Goal: Communication & Community: Answer question/provide support

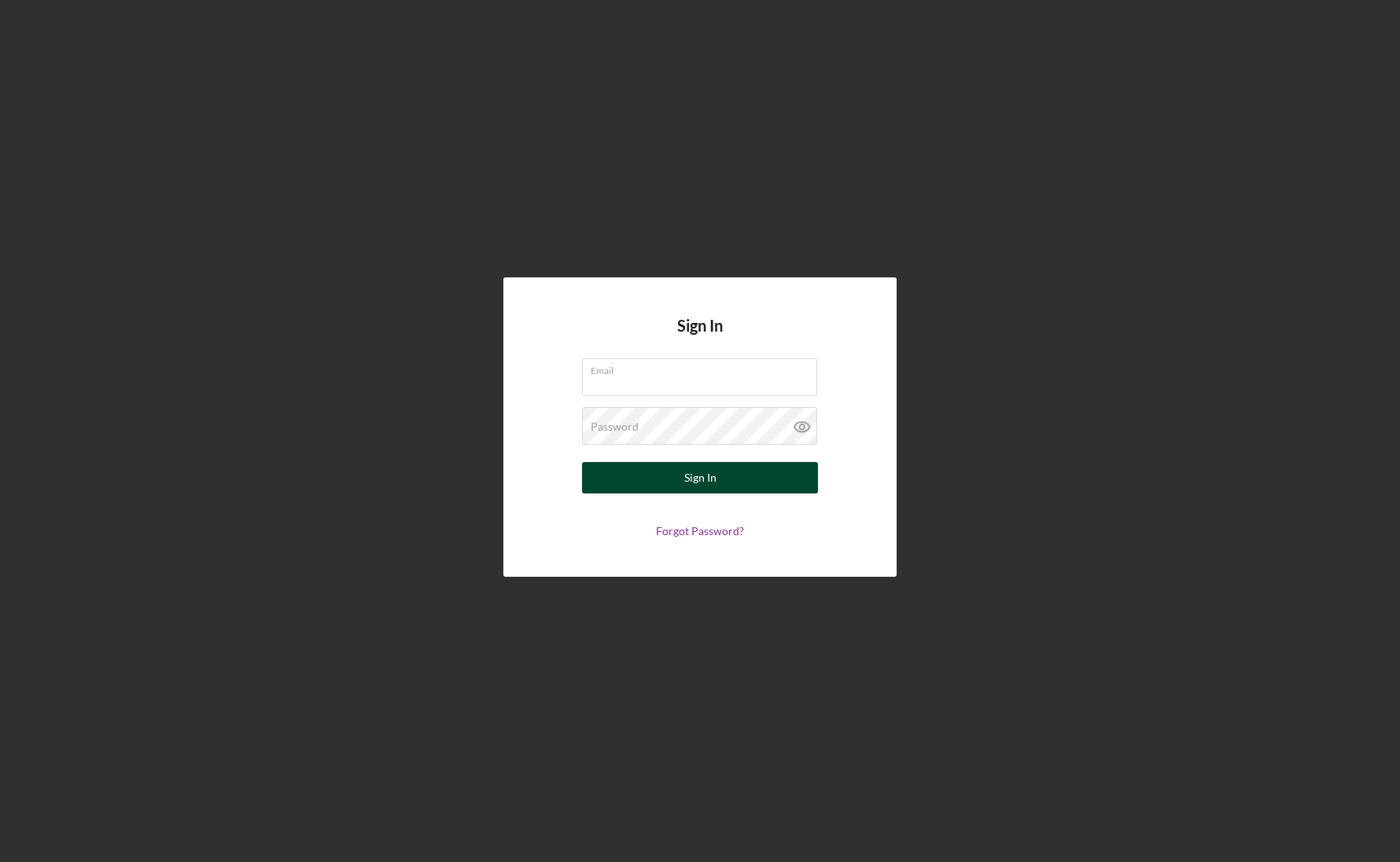
type input "[PERSON_NAME][EMAIL_ADDRESS][PERSON_NAME][DOMAIN_NAME]"
click at [682, 473] on button "Sign In" at bounding box center [700, 478] width 236 height 32
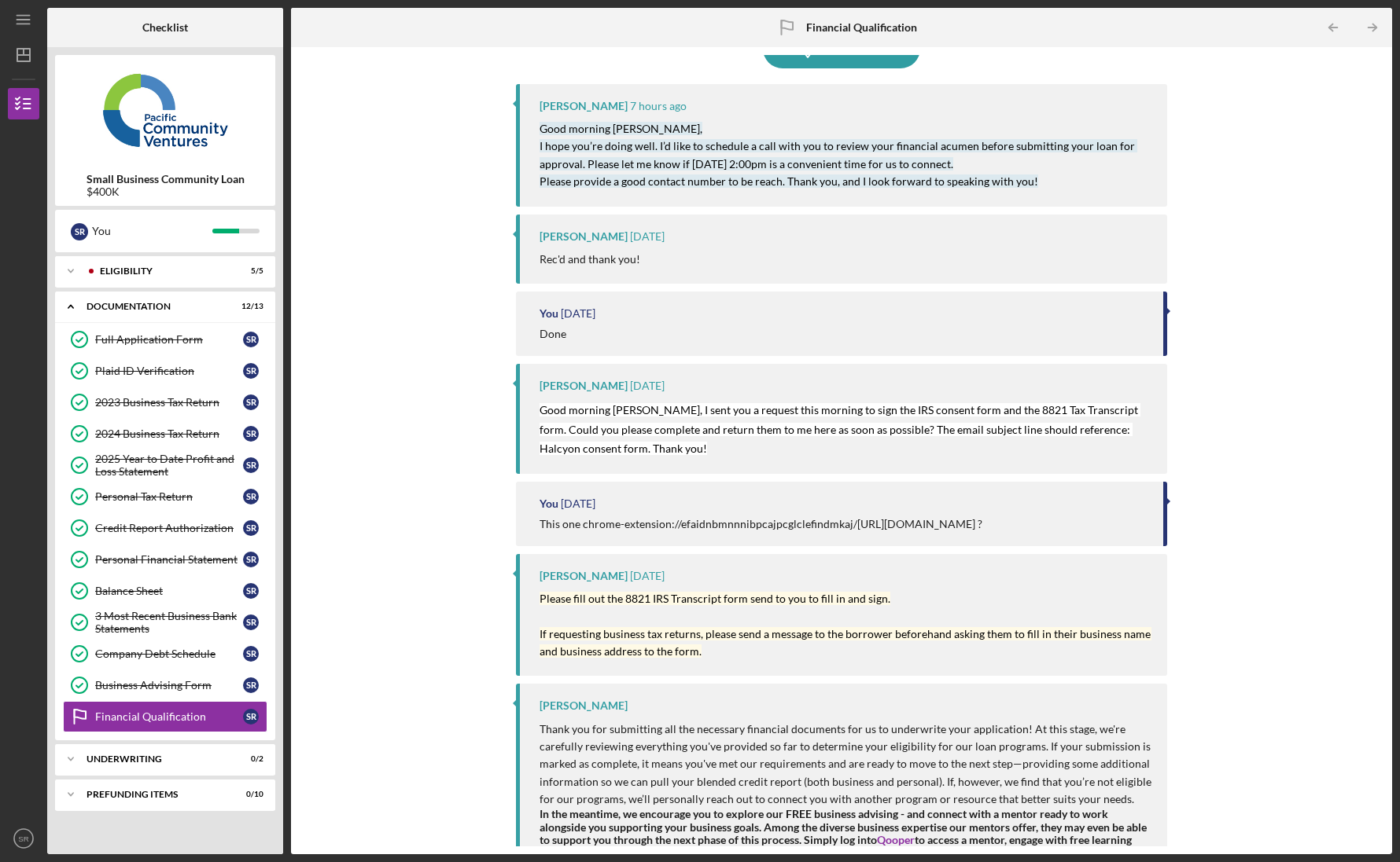
scroll to position [95, 0]
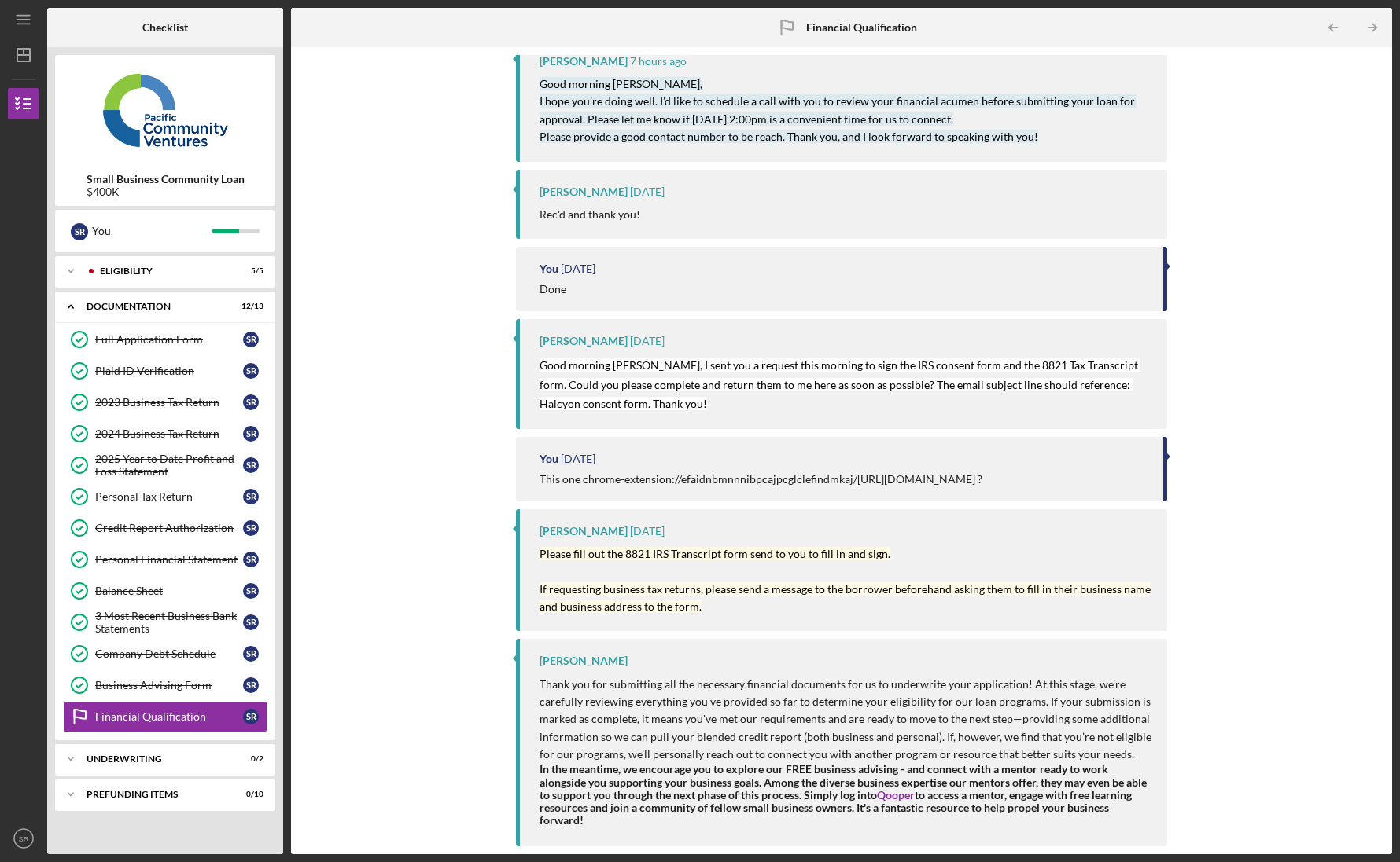
click at [632, 553] on mark "Please fill out the 8821 IRS Transcript form send to you to fill in and sign. I…" at bounding box center [846, 580] width 614 height 66
click at [214, 275] on div "Eligibility" at bounding box center [177, 271] width 155 height 10
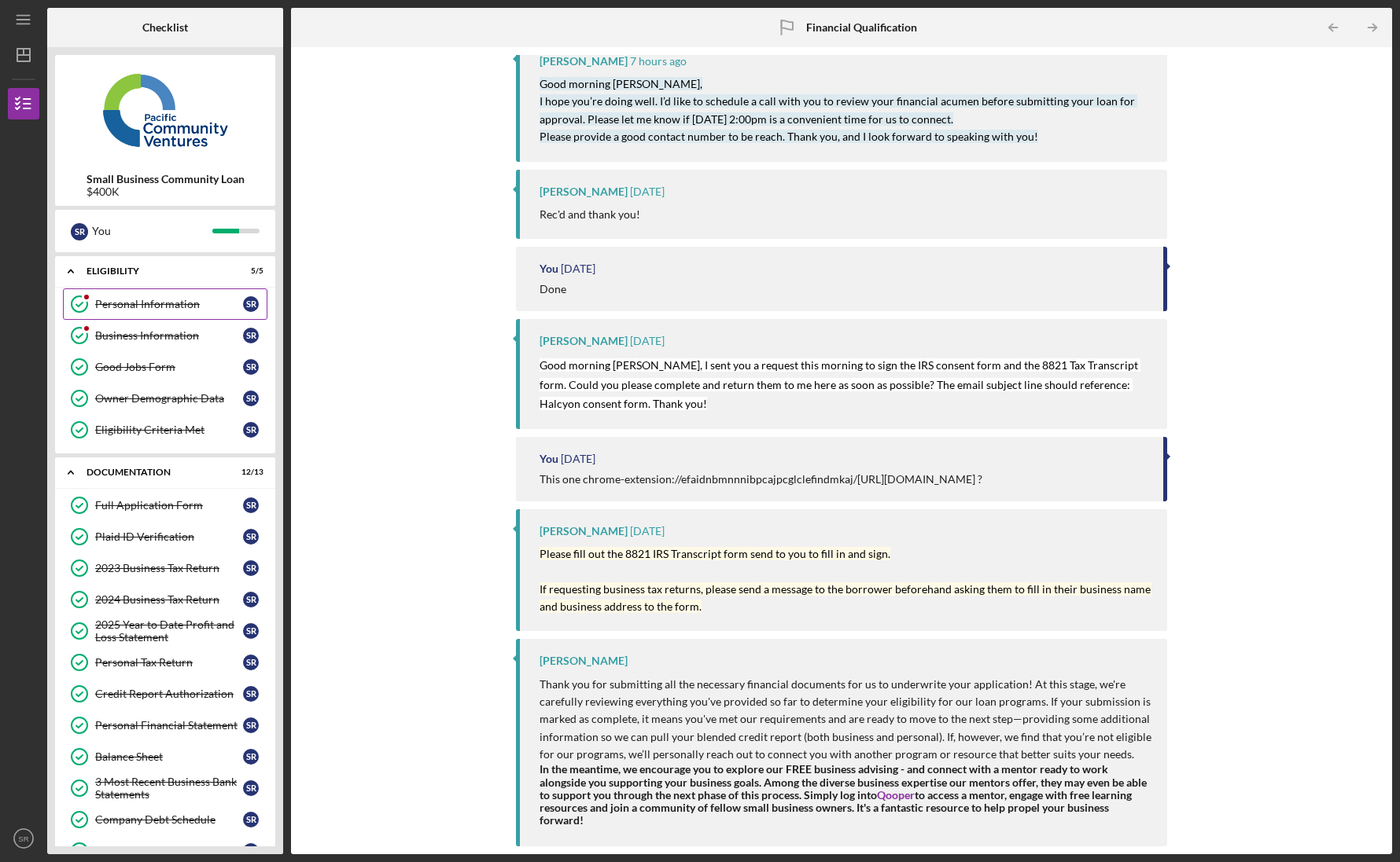
click at [166, 298] on div "Personal Information" at bounding box center [169, 304] width 148 height 13
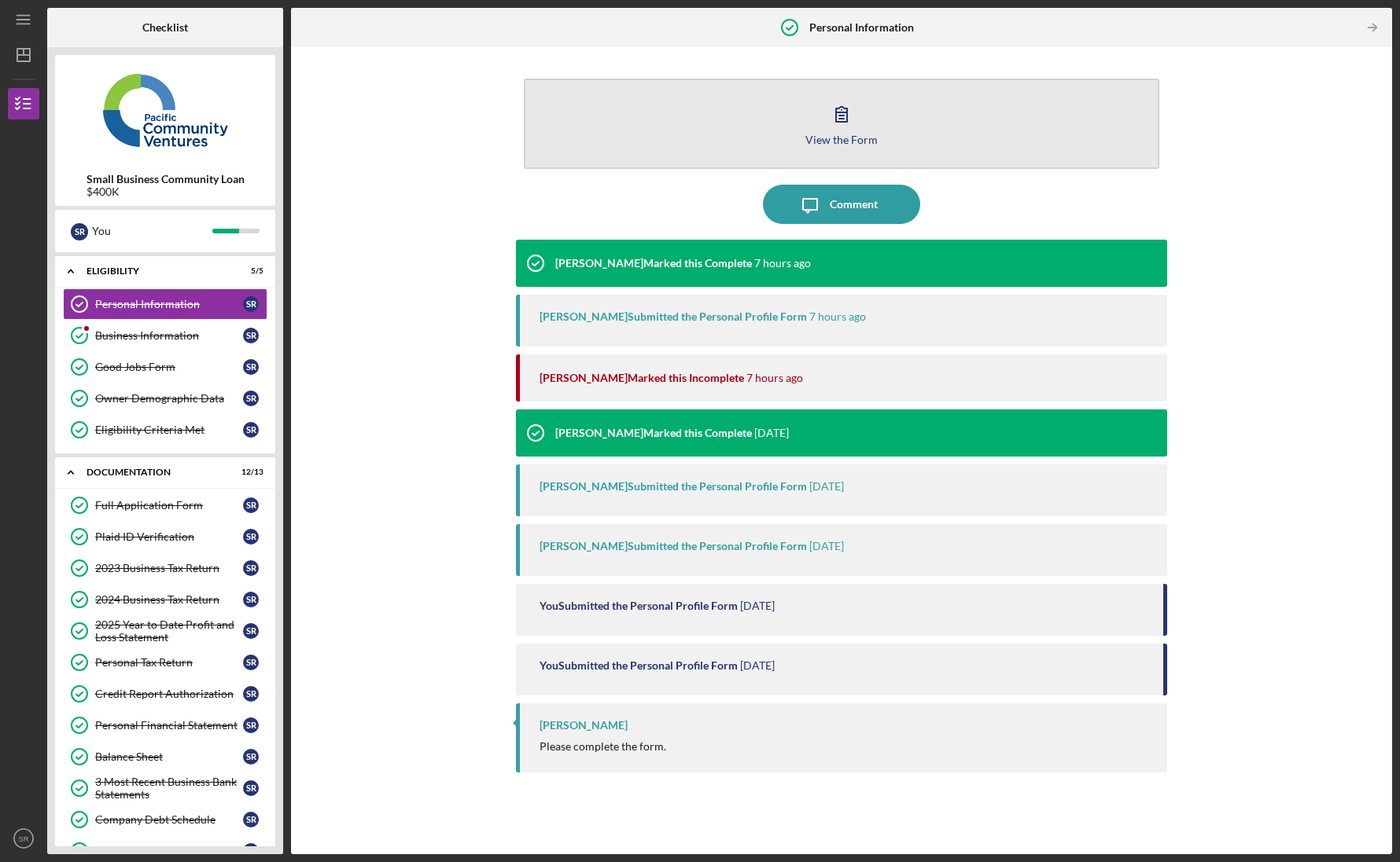
click at [819, 142] on div "View the Form" at bounding box center [841, 139] width 72 height 12
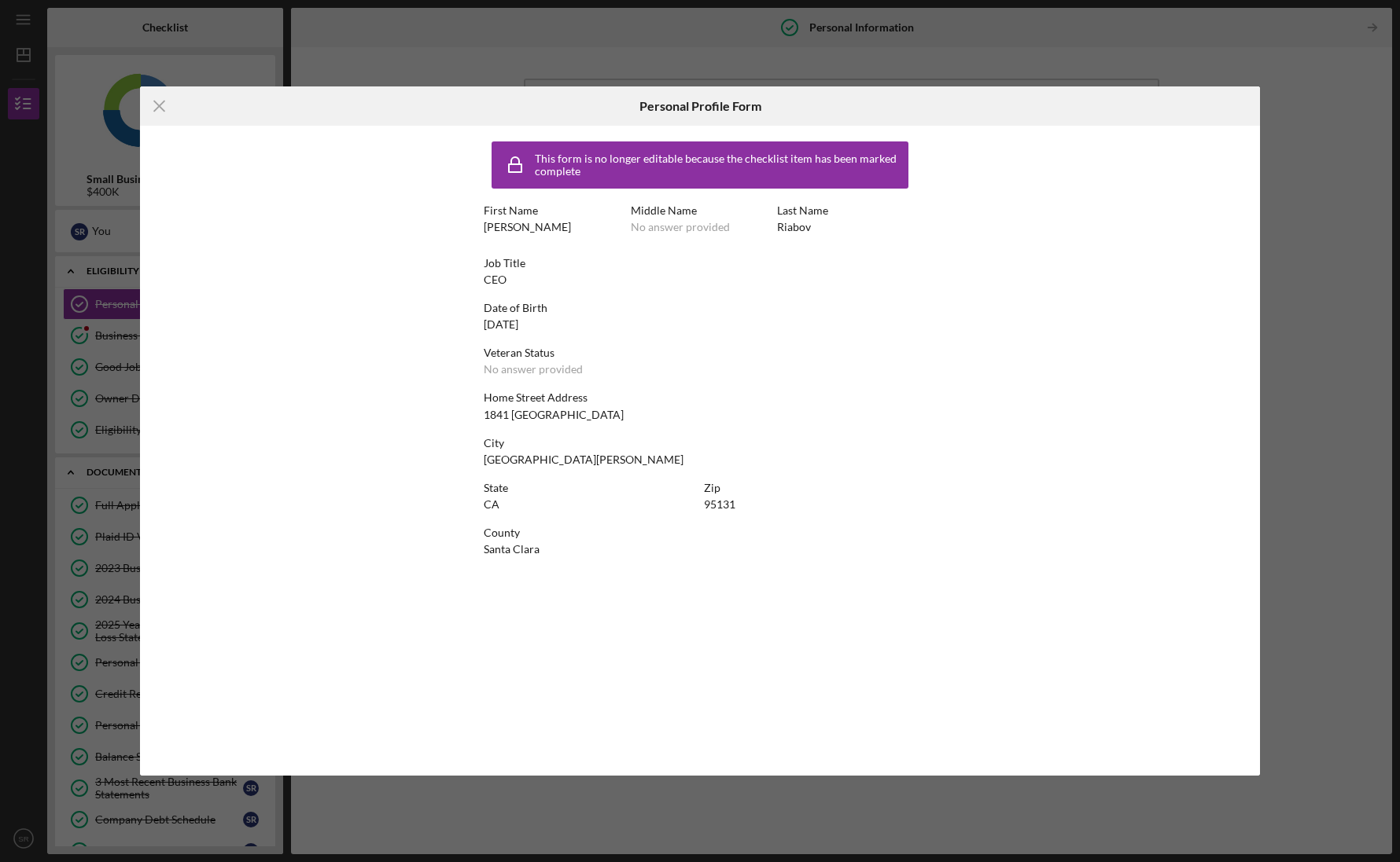
click at [1255, 343] on div "This form is no longer editable because the checklist item has been marked comp…" at bounding box center [700, 451] width 1120 height 651
click at [163, 107] on icon "Icon/Menu Close" at bounding box center [160, 106] width 40 height 40
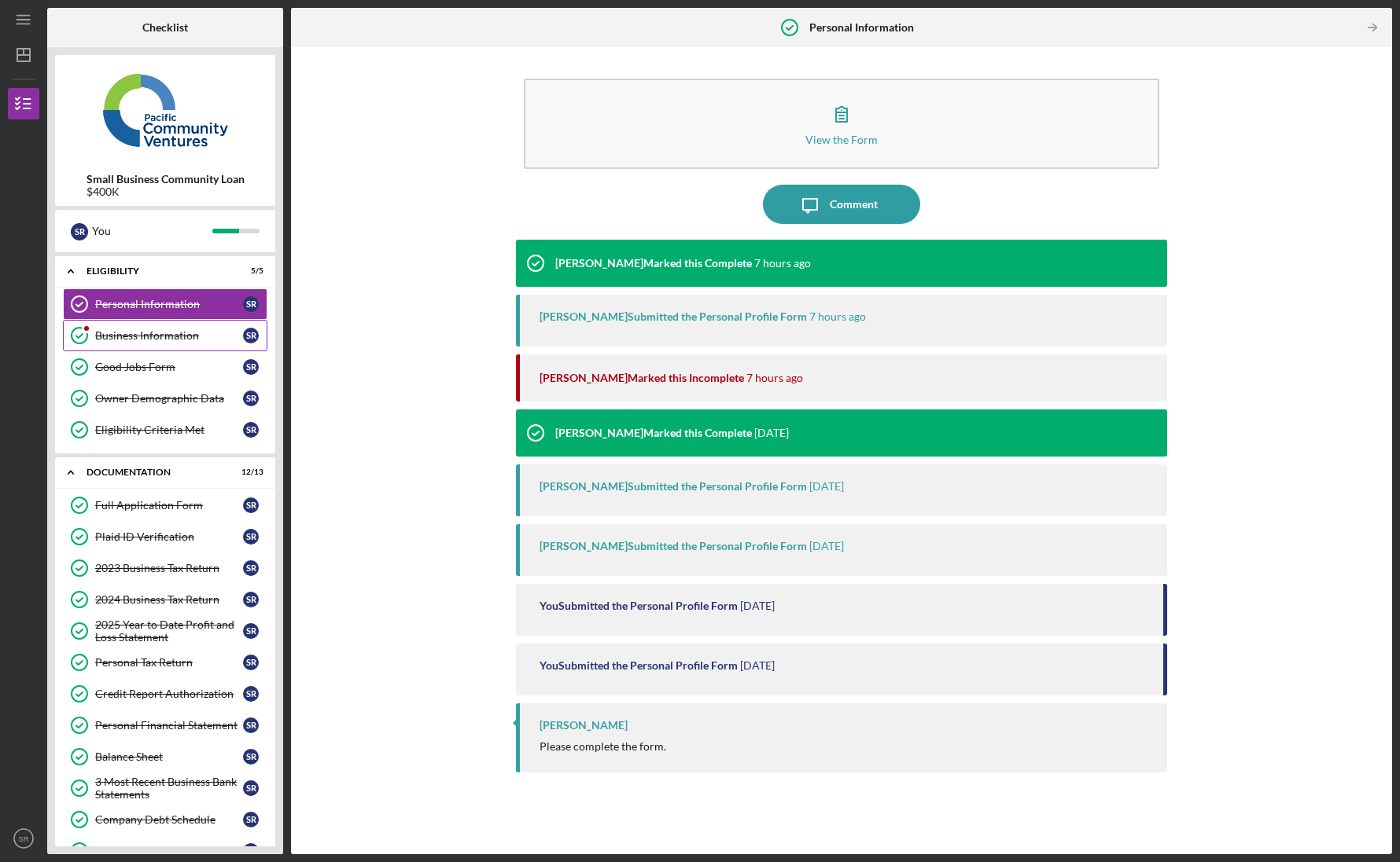
click at [159, 323] on link "Business Information Business Information S R" at bounding box center [165, 335] width 205 height 32
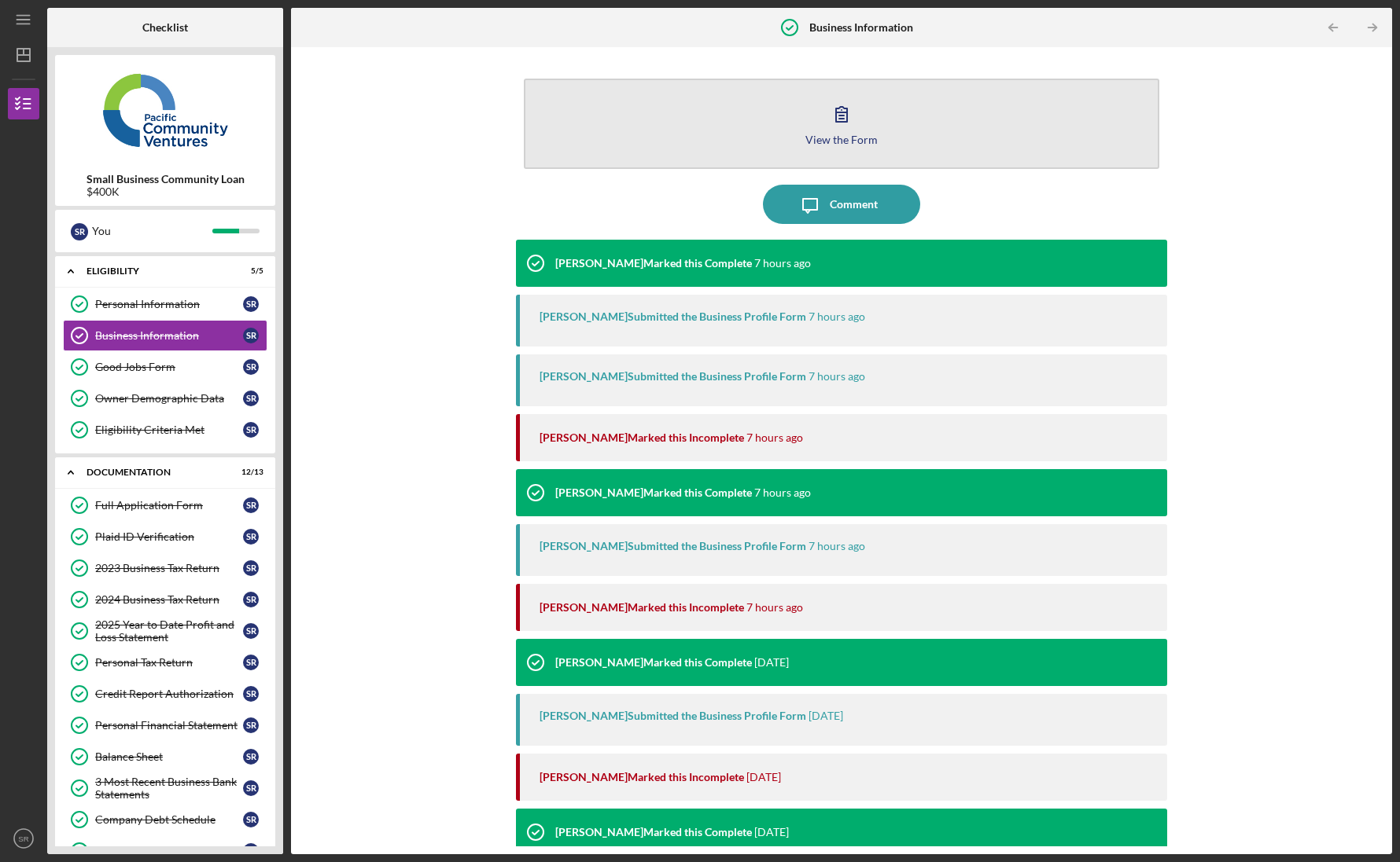
click at [797, 136] on button "View the Form Form" at bounding box center [841, 124] width 636 height 91
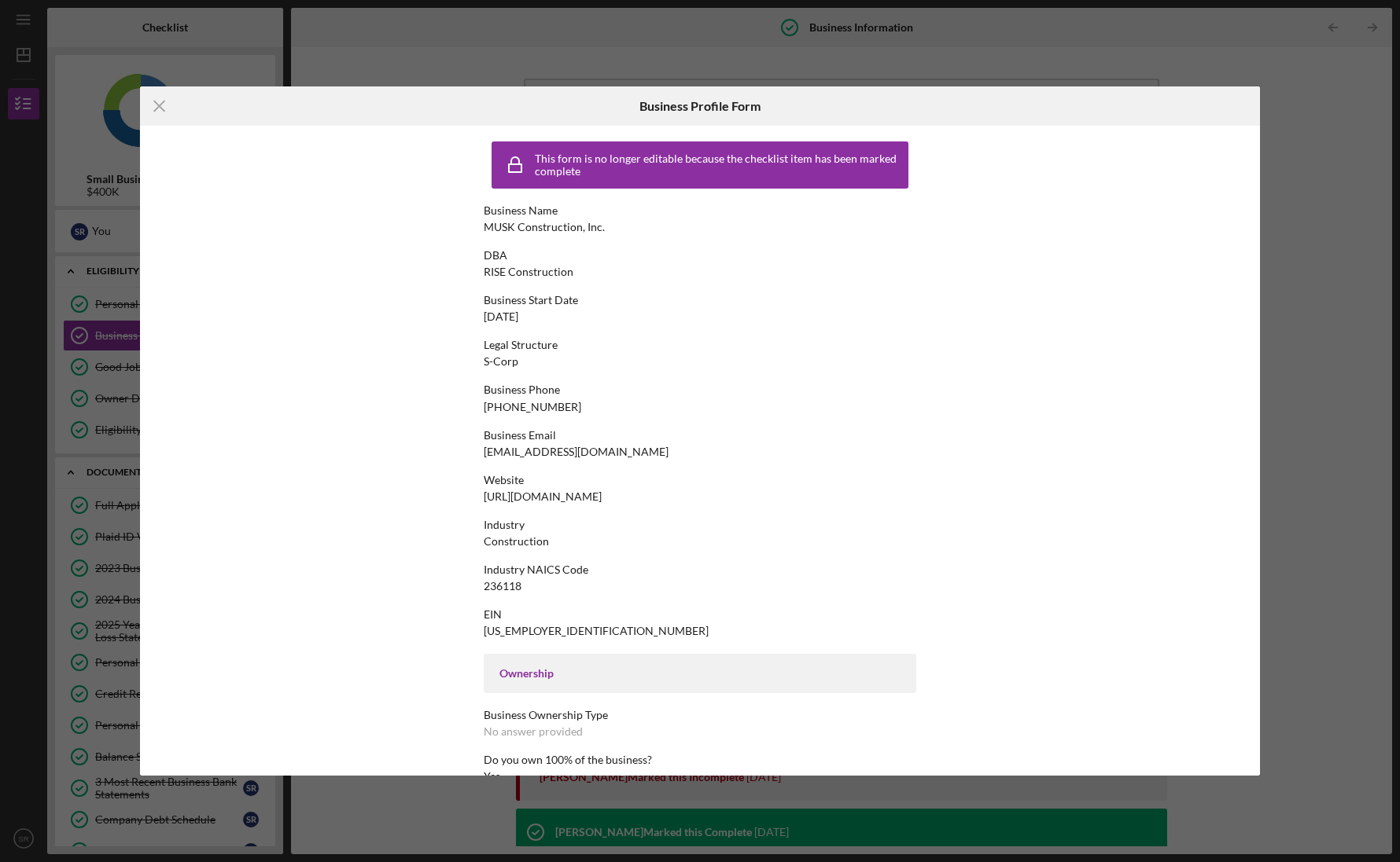
scroll to position [435, 0]
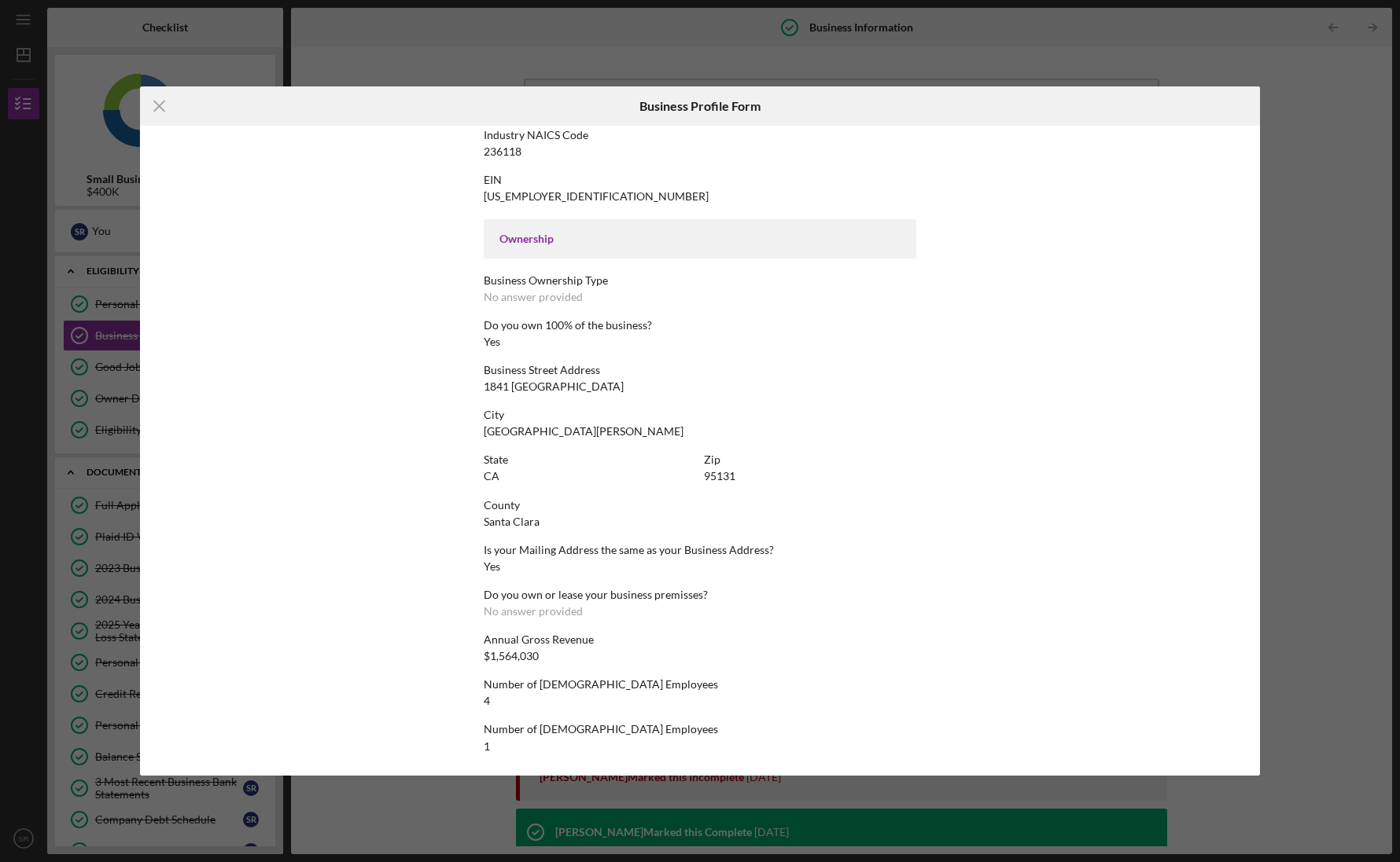
click at [1199, 401] on div "This form is no longer editable because the checklist item has been marked comp…" at bounding box center [700, 451] width 1120 height 651
click at [1317, 366] on div "Icon/Menu Close Business Profile Form This form is no longer editable because t…" at bounding box center [700, 431] width 1400 height 862
drag, startPoint x: 157, startPoint y: 103, endPoint x: 160, endPoint y: 112, distance: 9.5
click at [157, 103] on icon "Icon/Menu Close" at bounding box center [160, 106] width 40 height 40
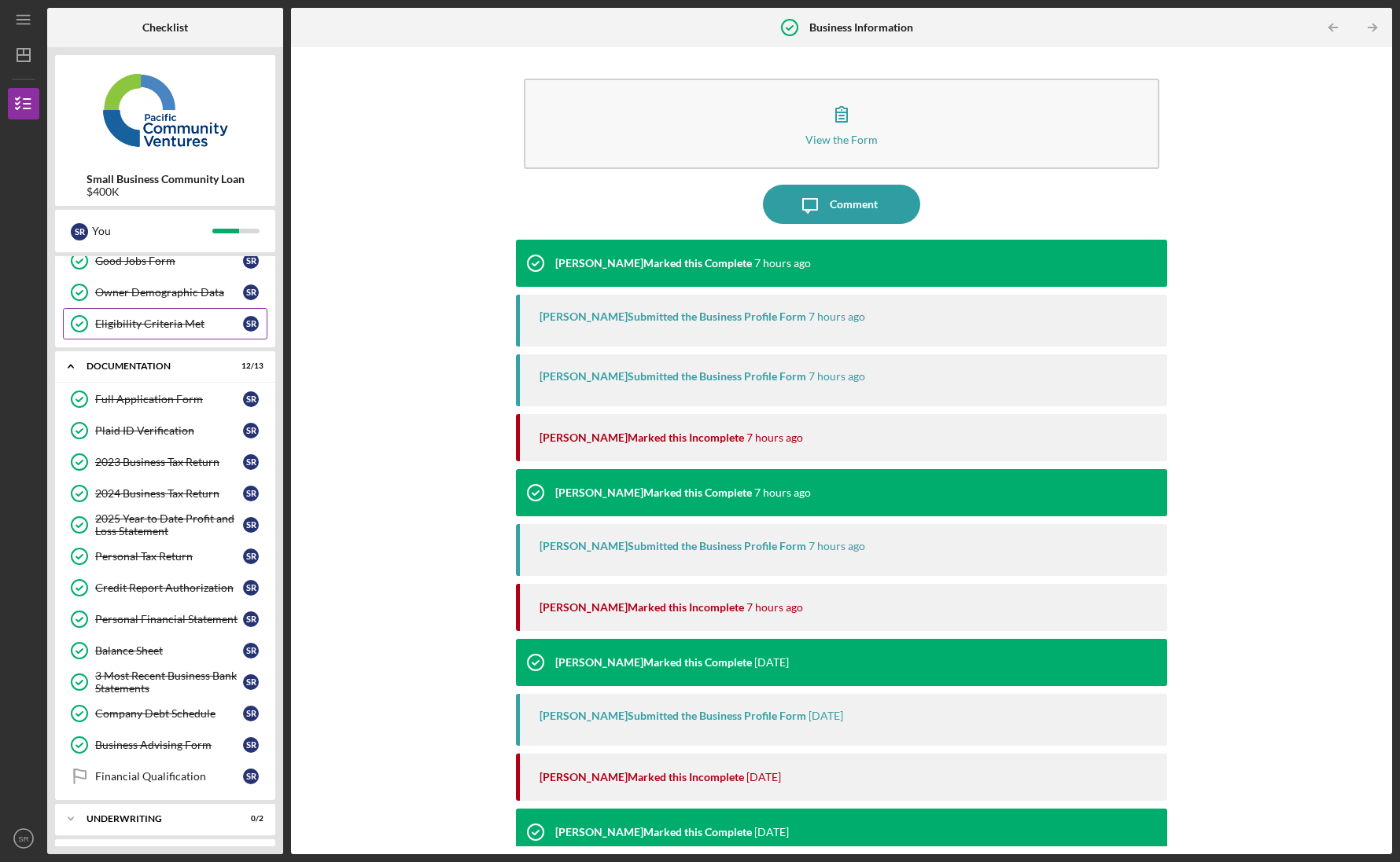
scroll to position [138, 0]
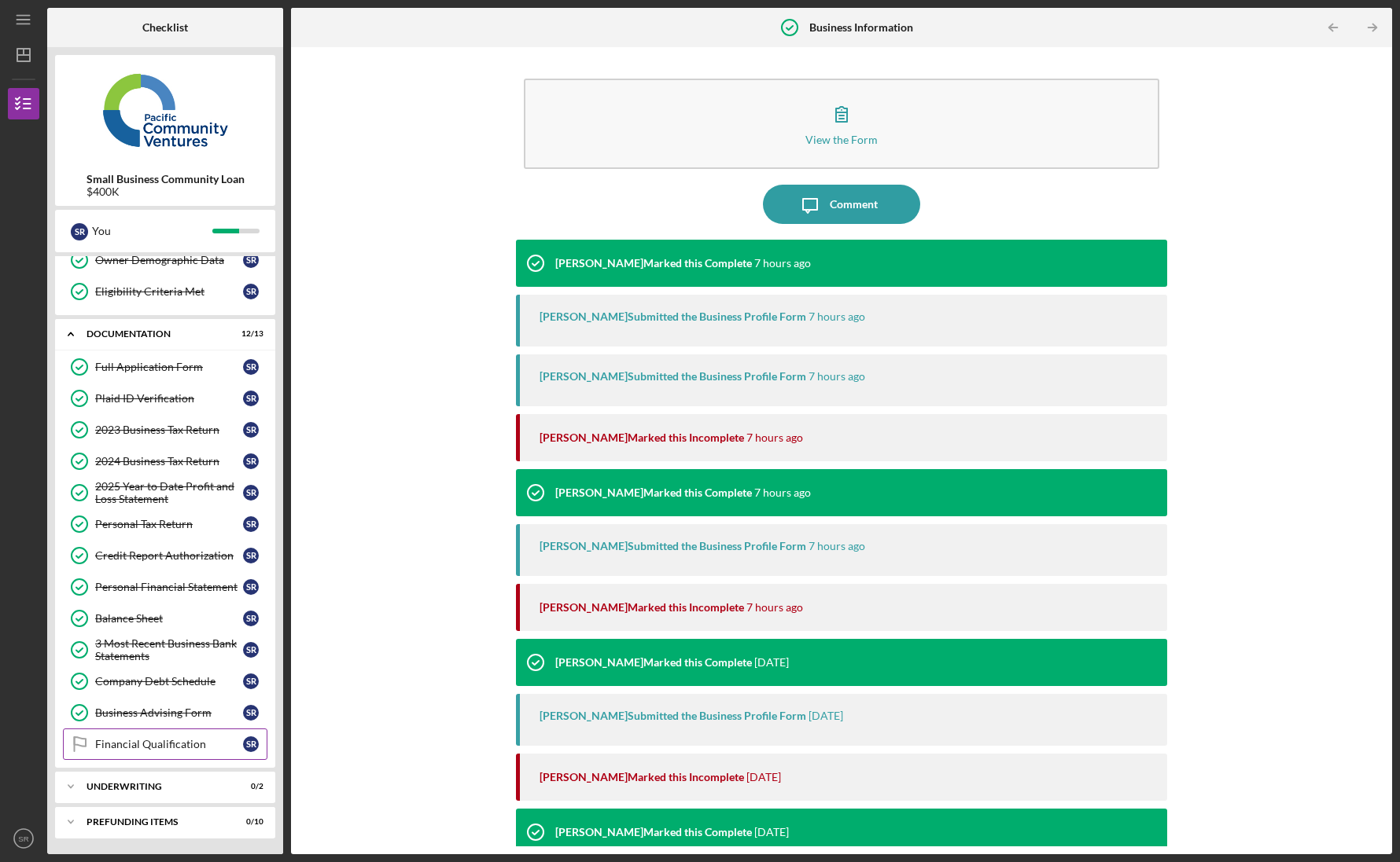
click at [164, 747] on div "Financial Qualification" at bounding box center [169, 745] width 148 height 13
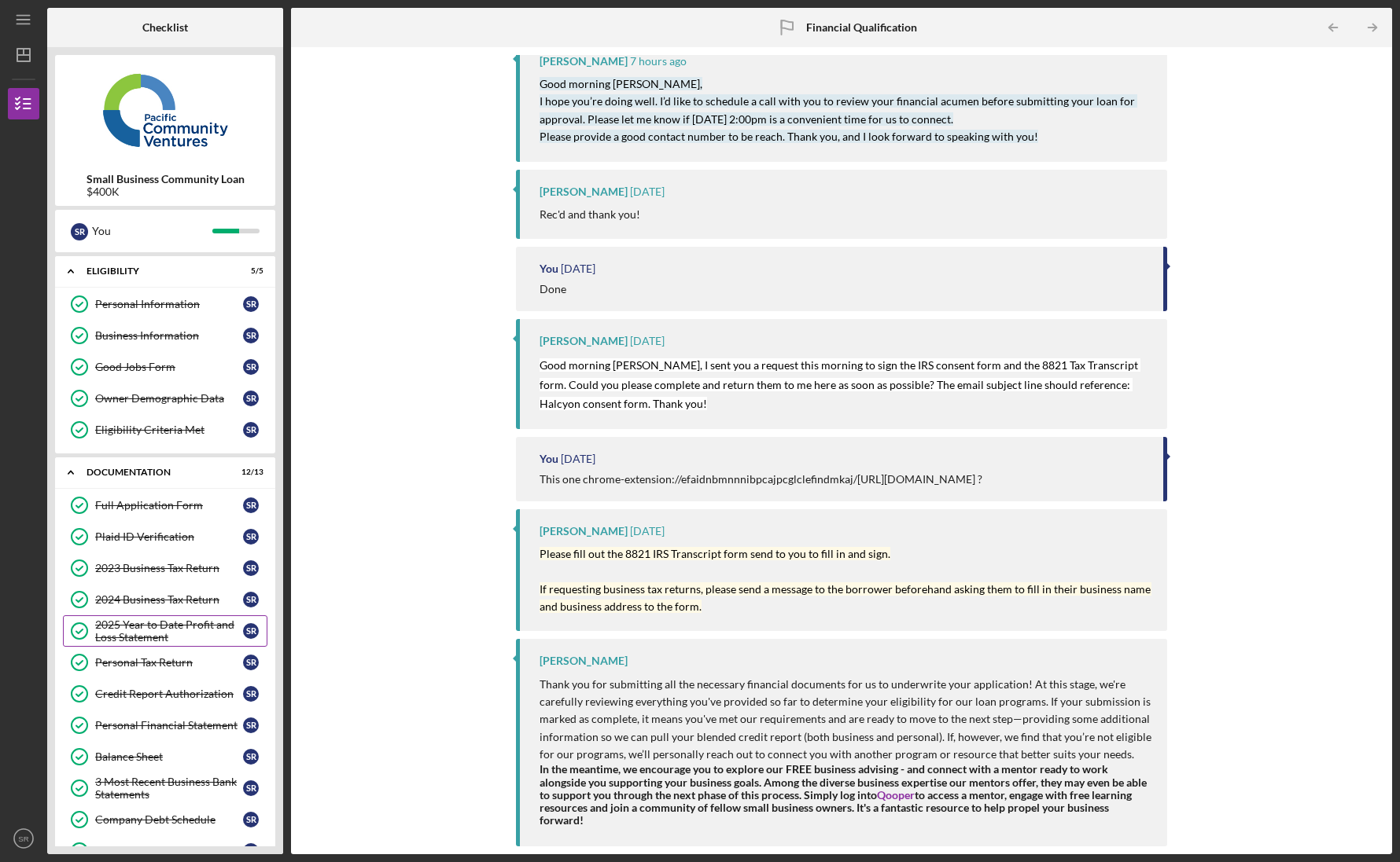
scroll to position [138, 0]
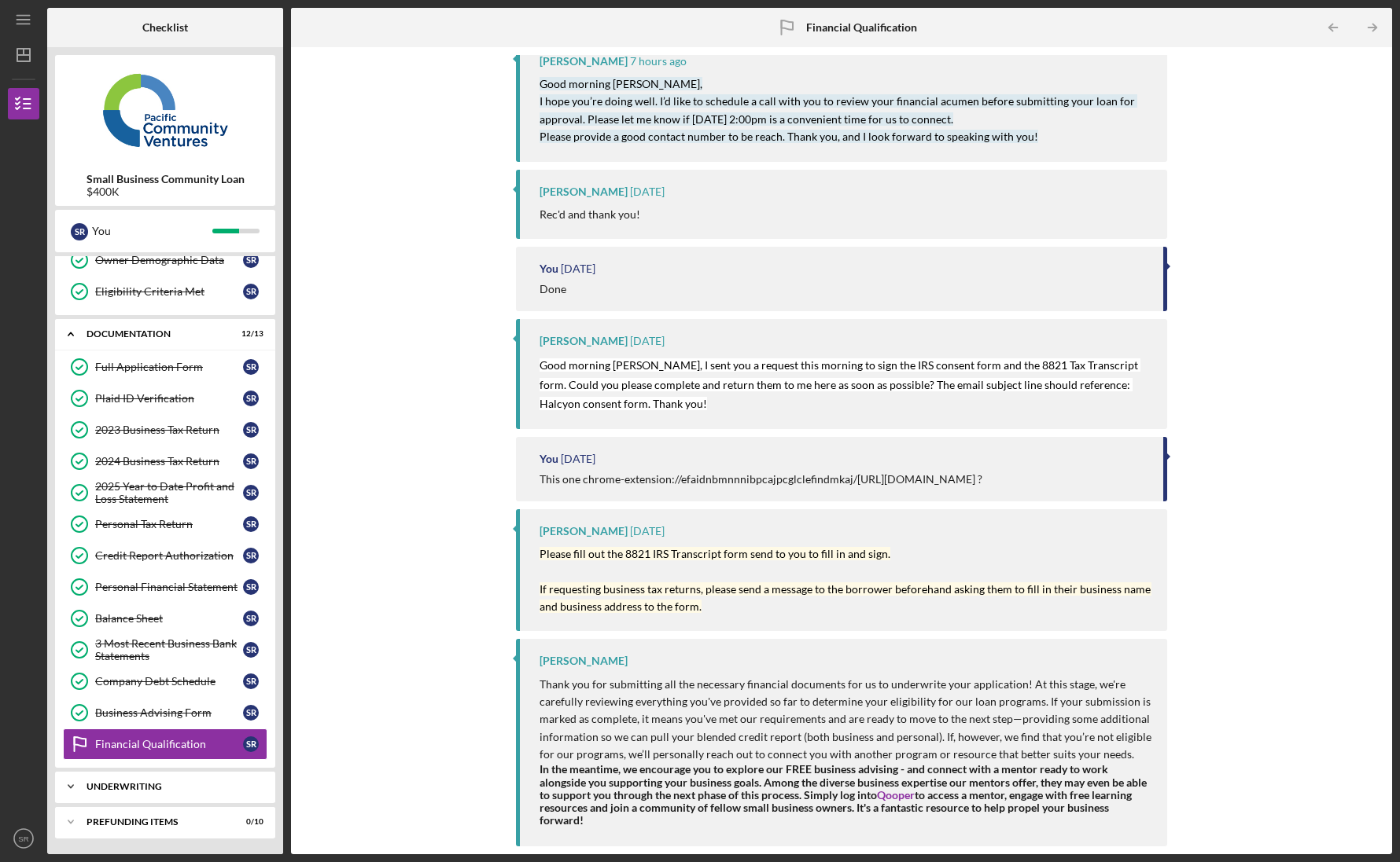
click at [143, 780] on div "Icon/Expander Underwriting 0 / 2" at bounding box center [165, 787] width 220 height 32
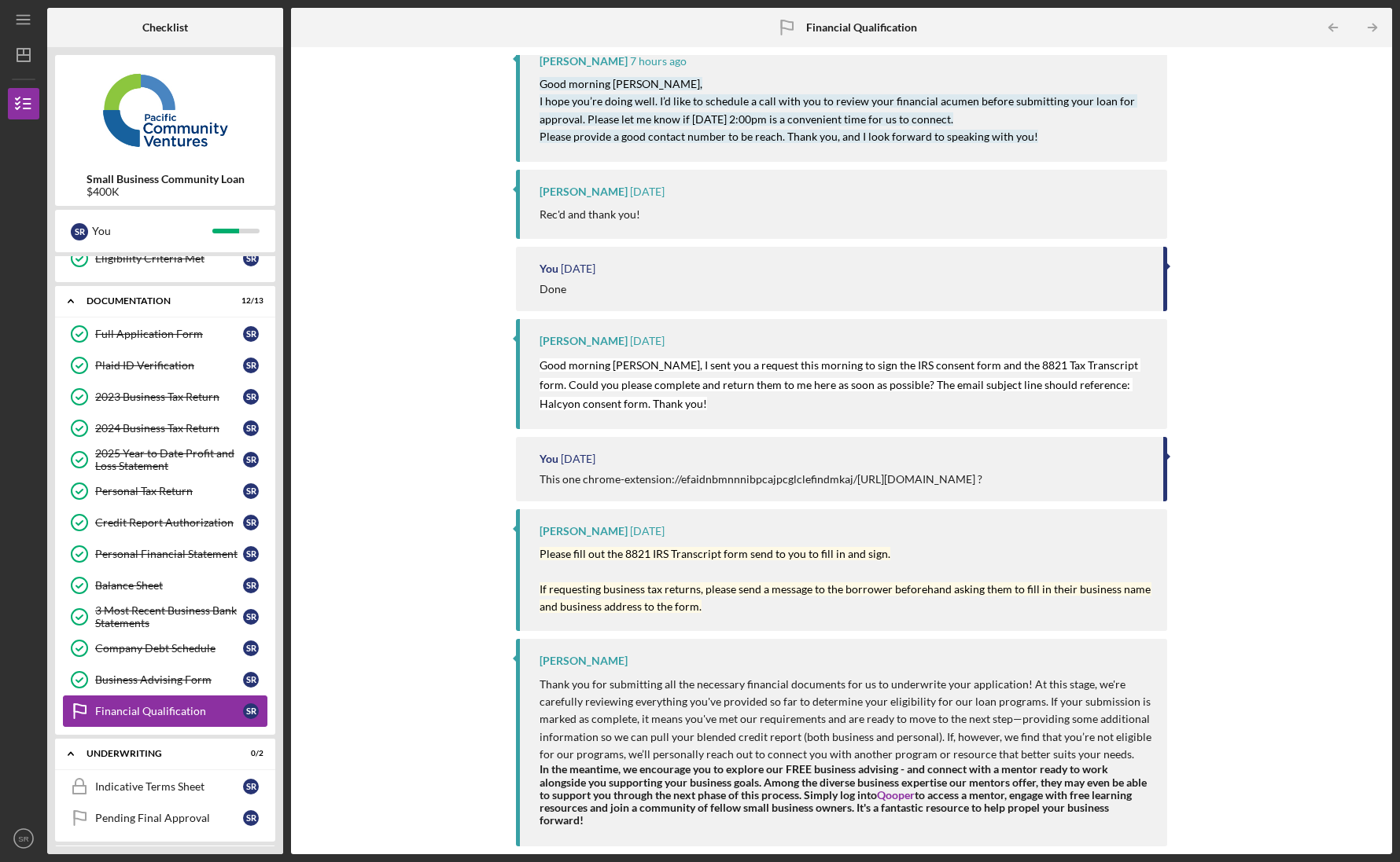
scroll to position [210, 0]
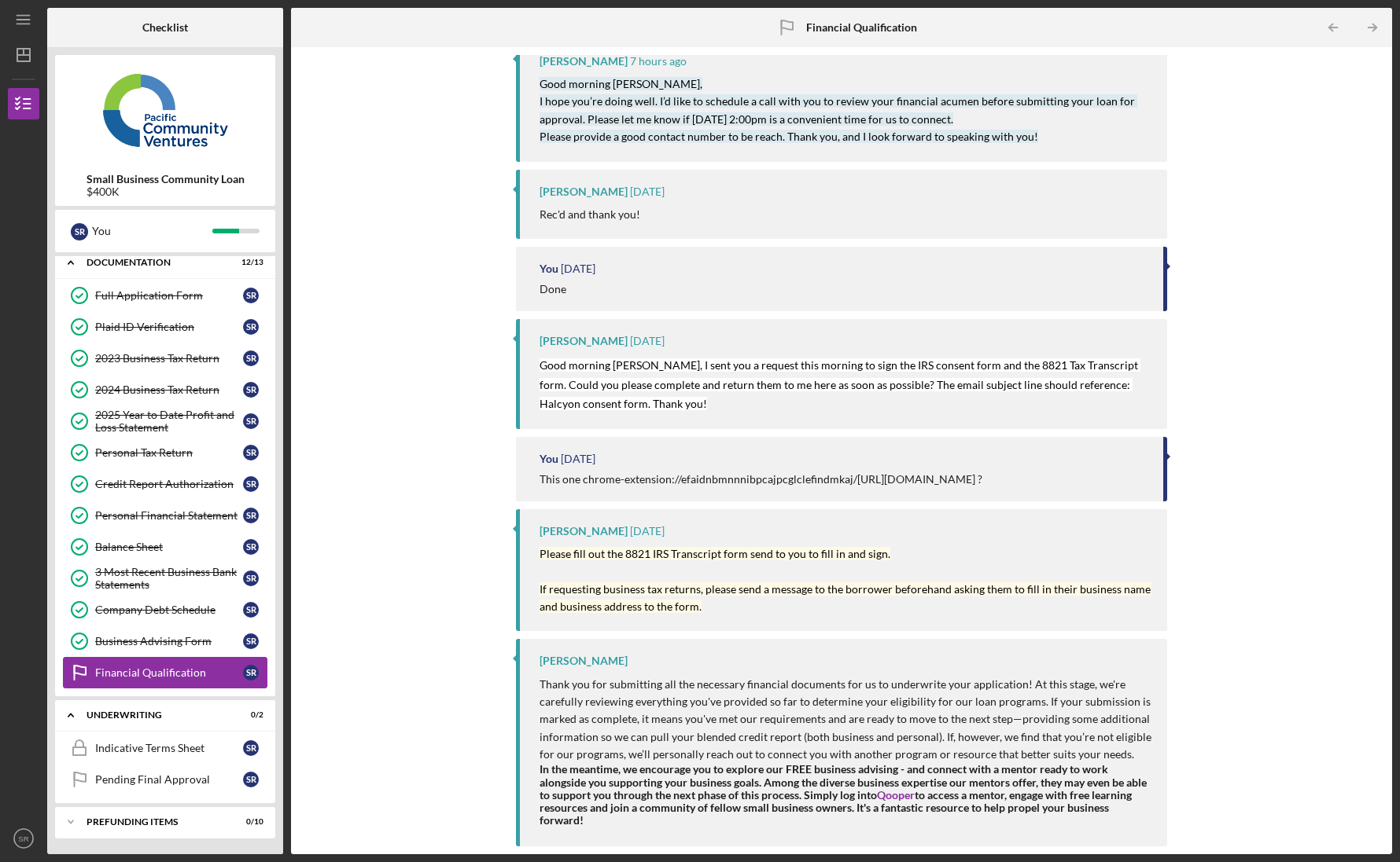
click at [191, 682] on link "Financial Qualification Financial Qualification S R" at bounding box center [165, 673] width 205 height 32
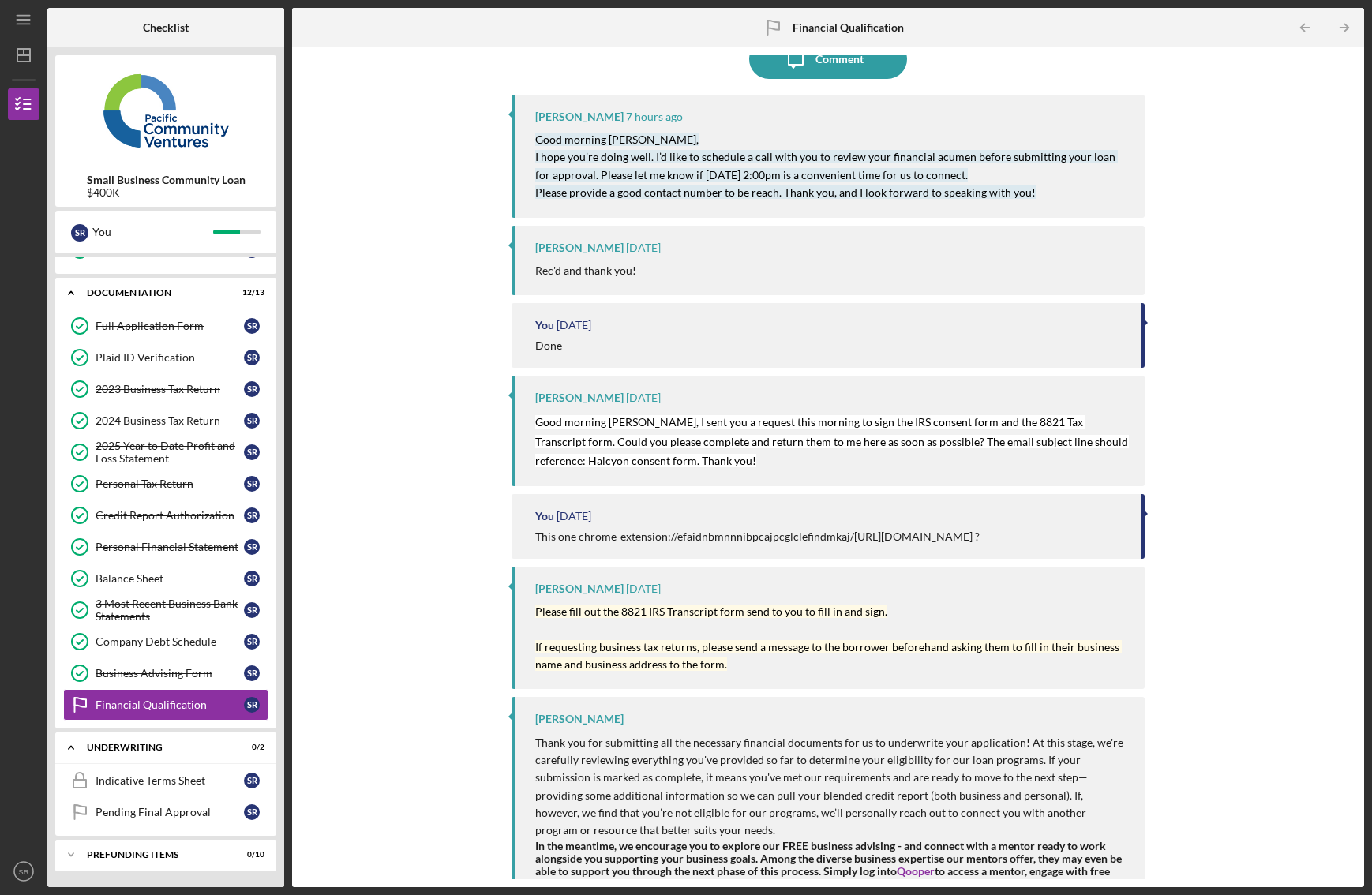
scroll to position [0, 0]
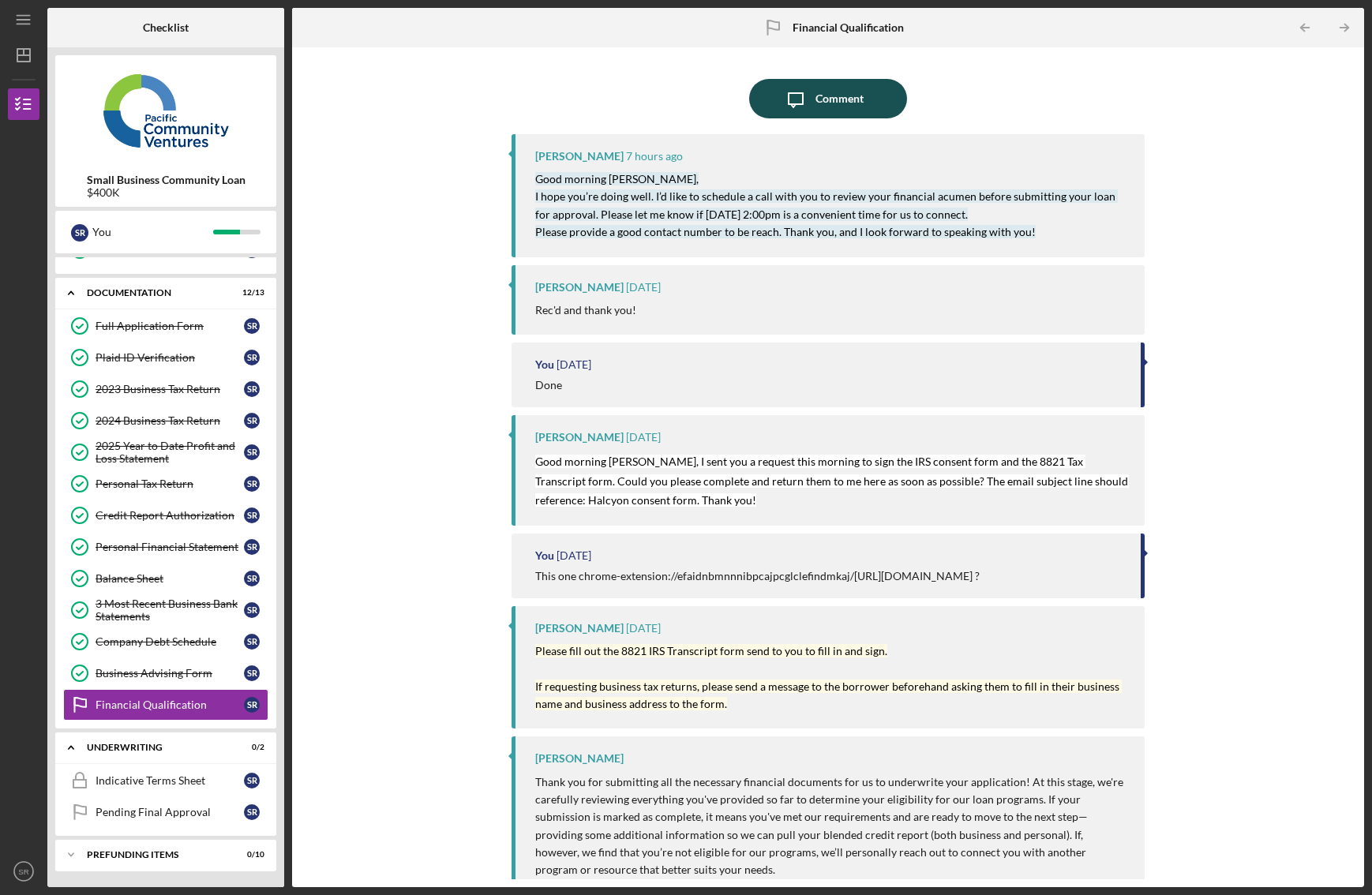
click at [820, 98] on div "Comment" at bounding box center [839, 98] width 48 height 40
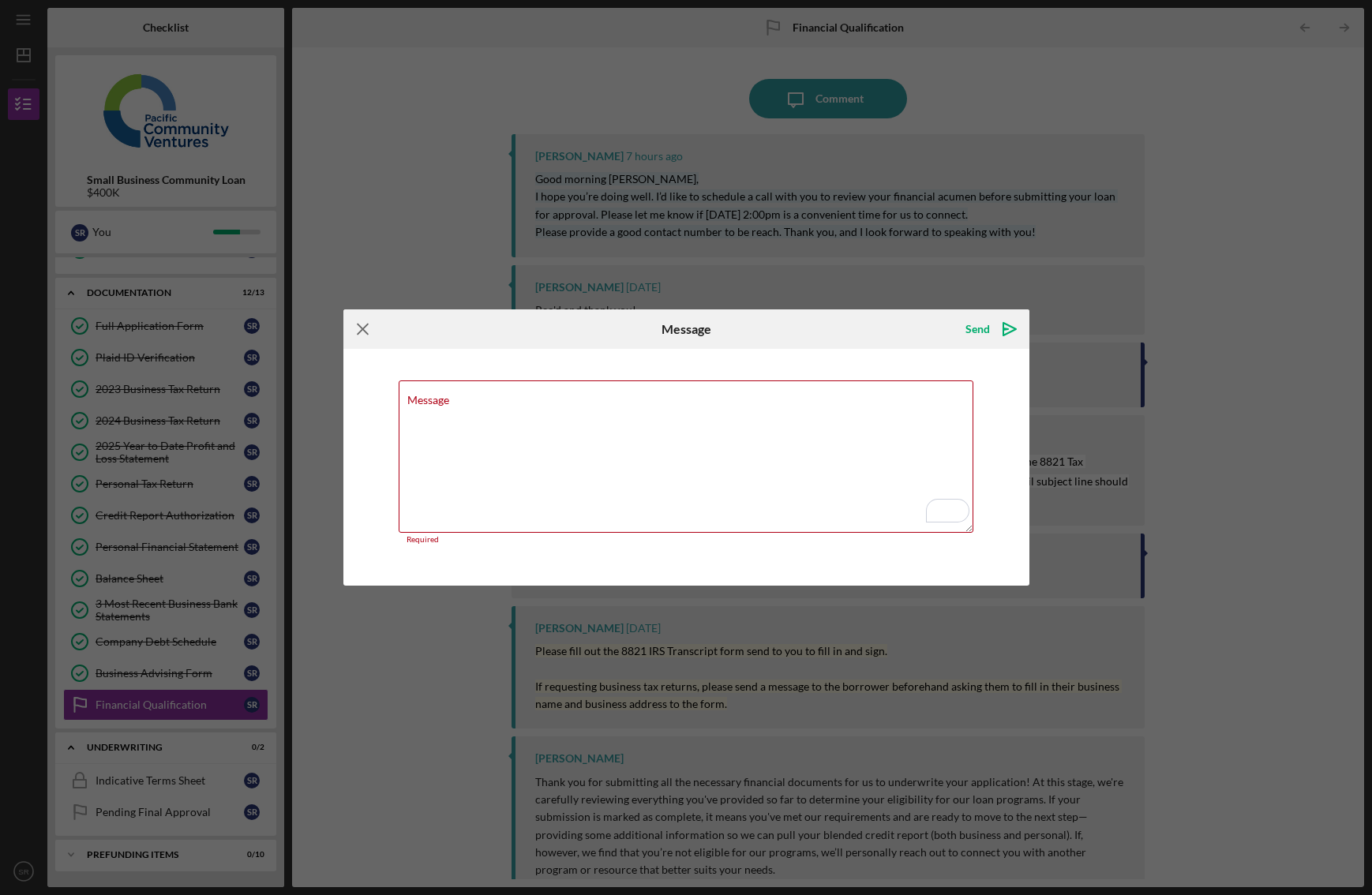
click at [362, 332] on icon "Icon/Menu Close" at bounding box center [363, 329] width 40 height 40
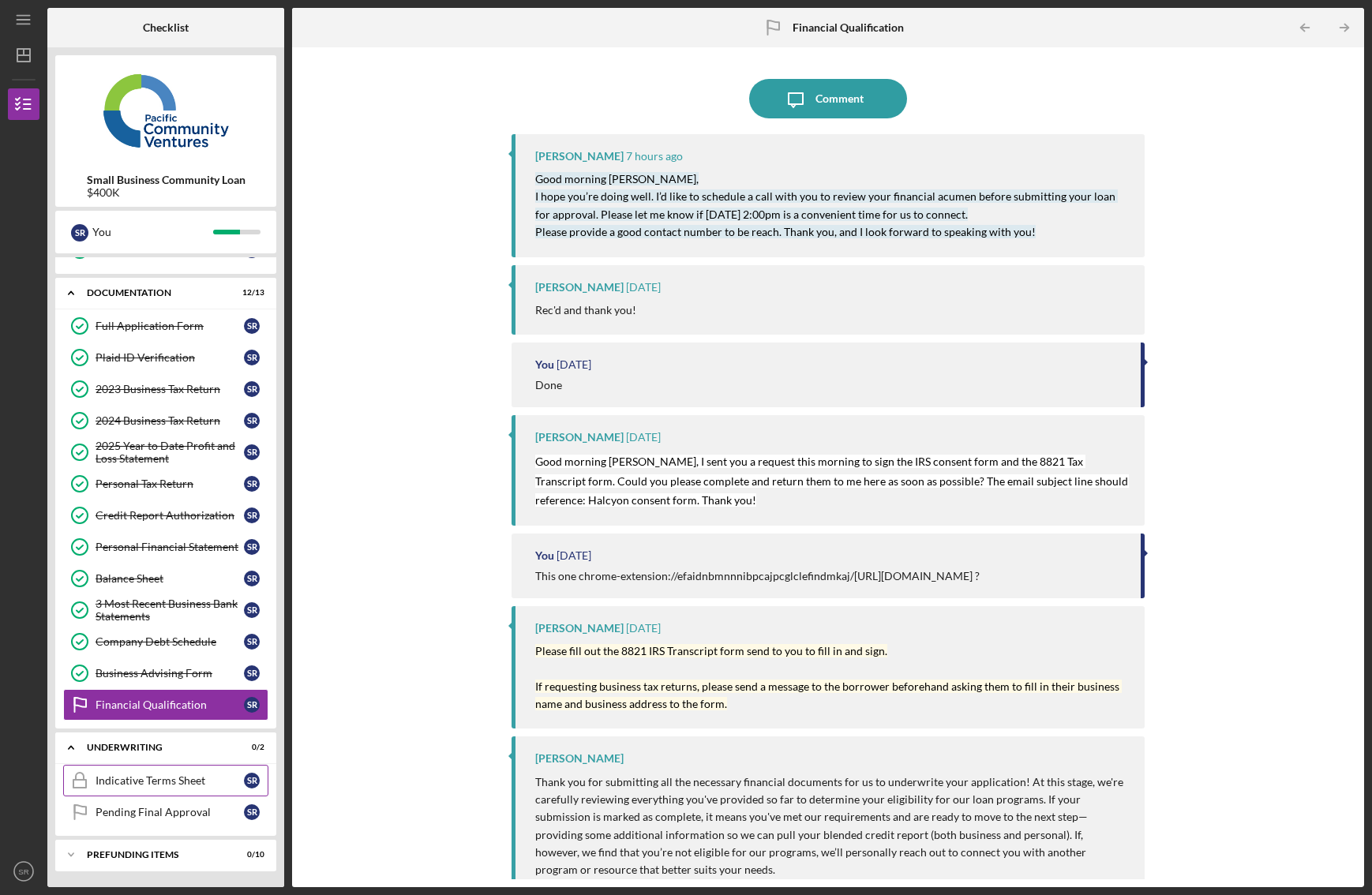
click at [169, 789] on link "Indicative Terms Sheet Indicative Terms Sheet S R" at bounding box center [166, 780] width 206 height 32
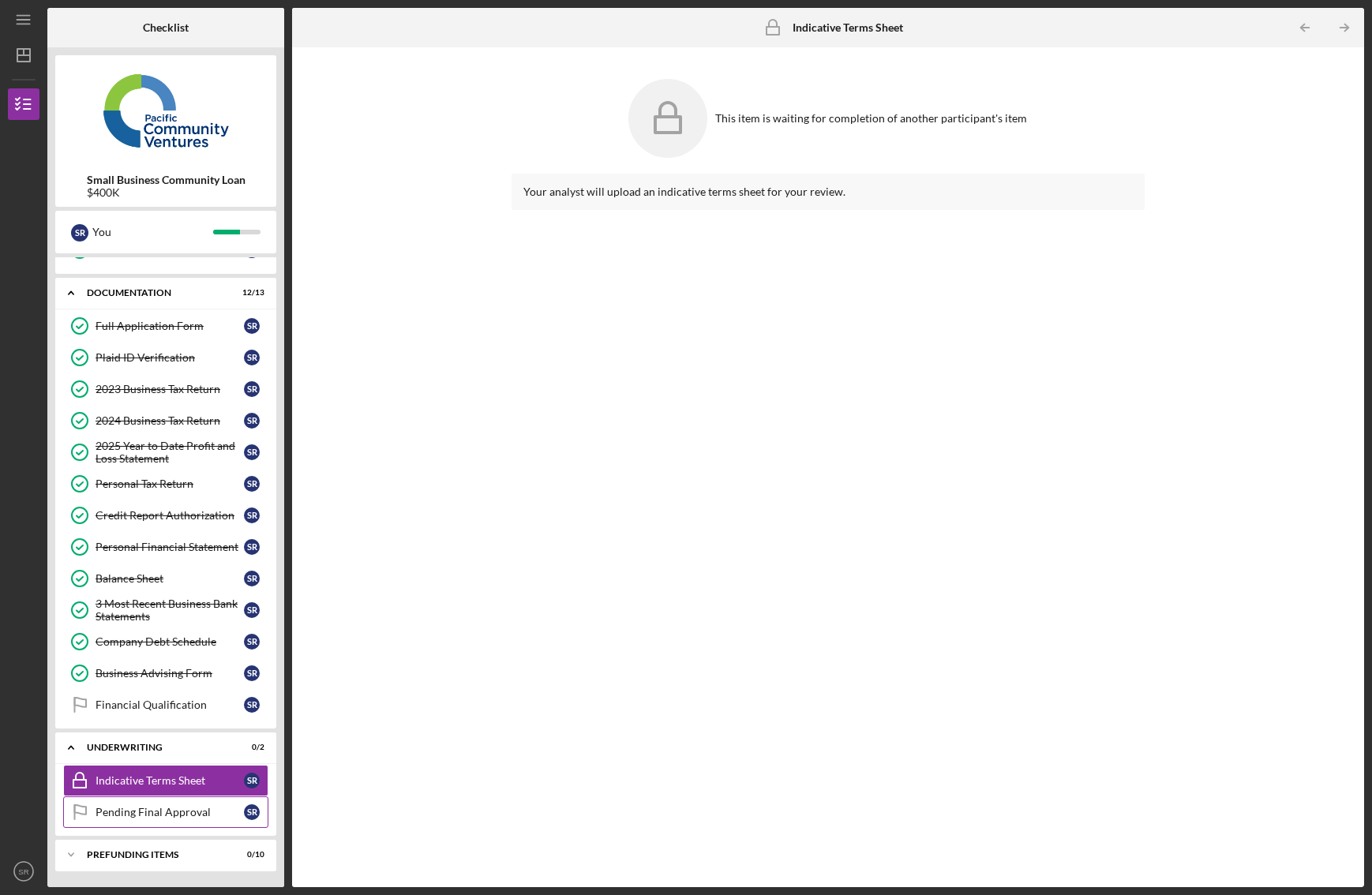
click at [166, 812] on div "Pending Final Approval" at bounding box center [170, 813] width 149 height 13
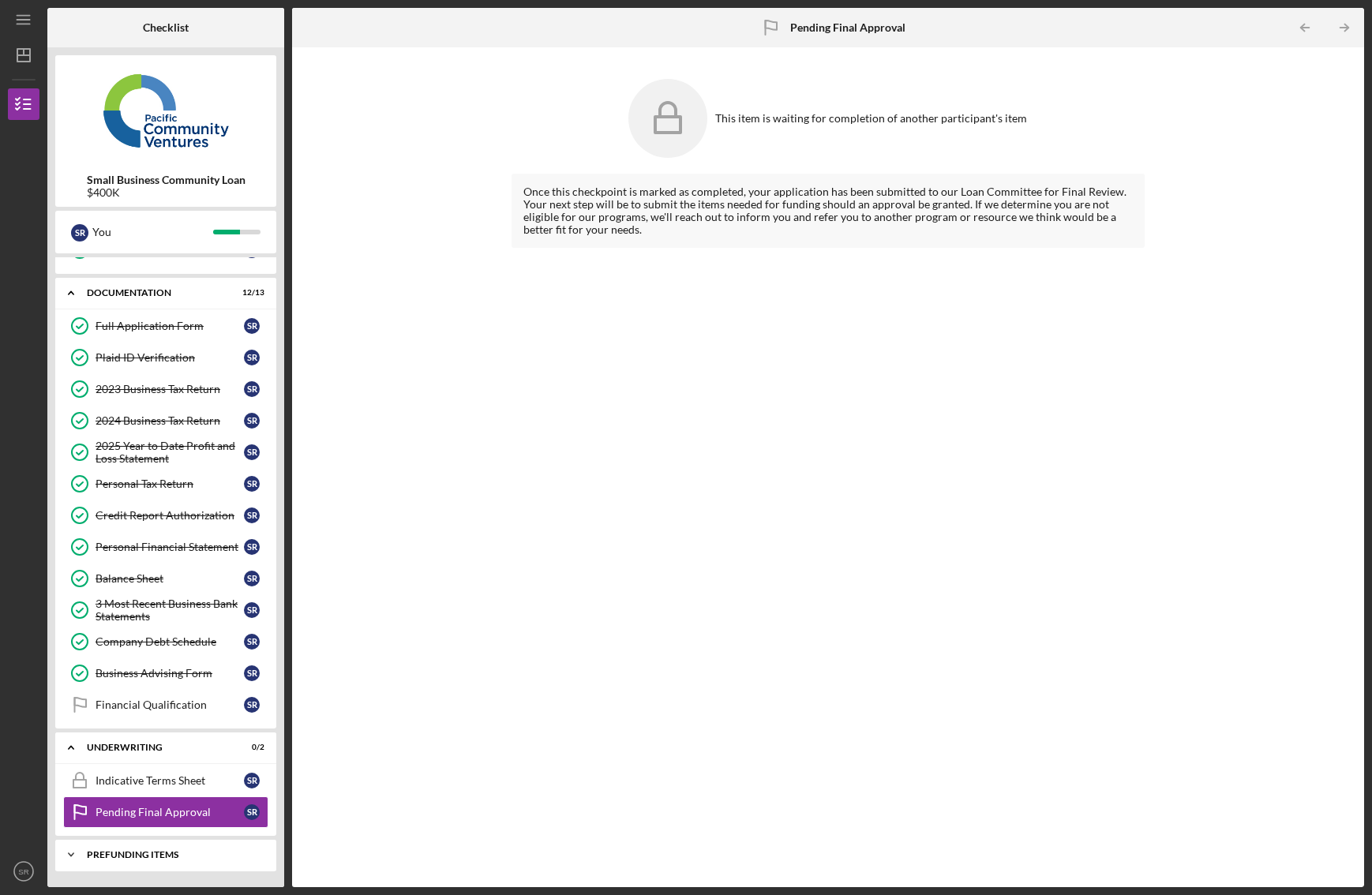
click at [154, 849] on div "Icon/Expander Prefunding Items 0 / 10" at bounding box center [166, 854] width 221 height 32
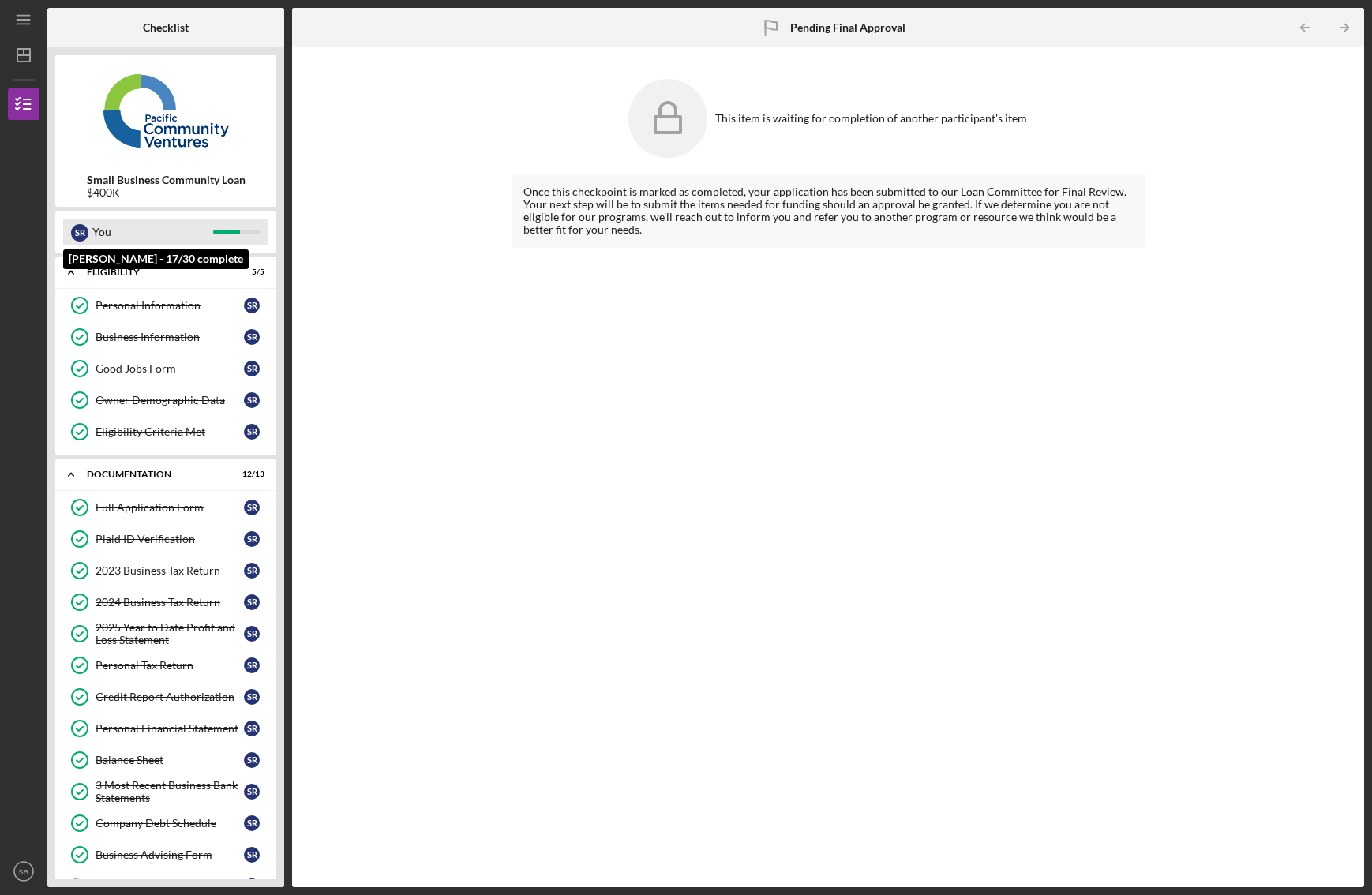
click at [152, 224] on div "You" at bounding box center [153, 232] width 121 height 27
click at [153, 228] on div "You" at bounding box center [153, 232] width 121 height 27
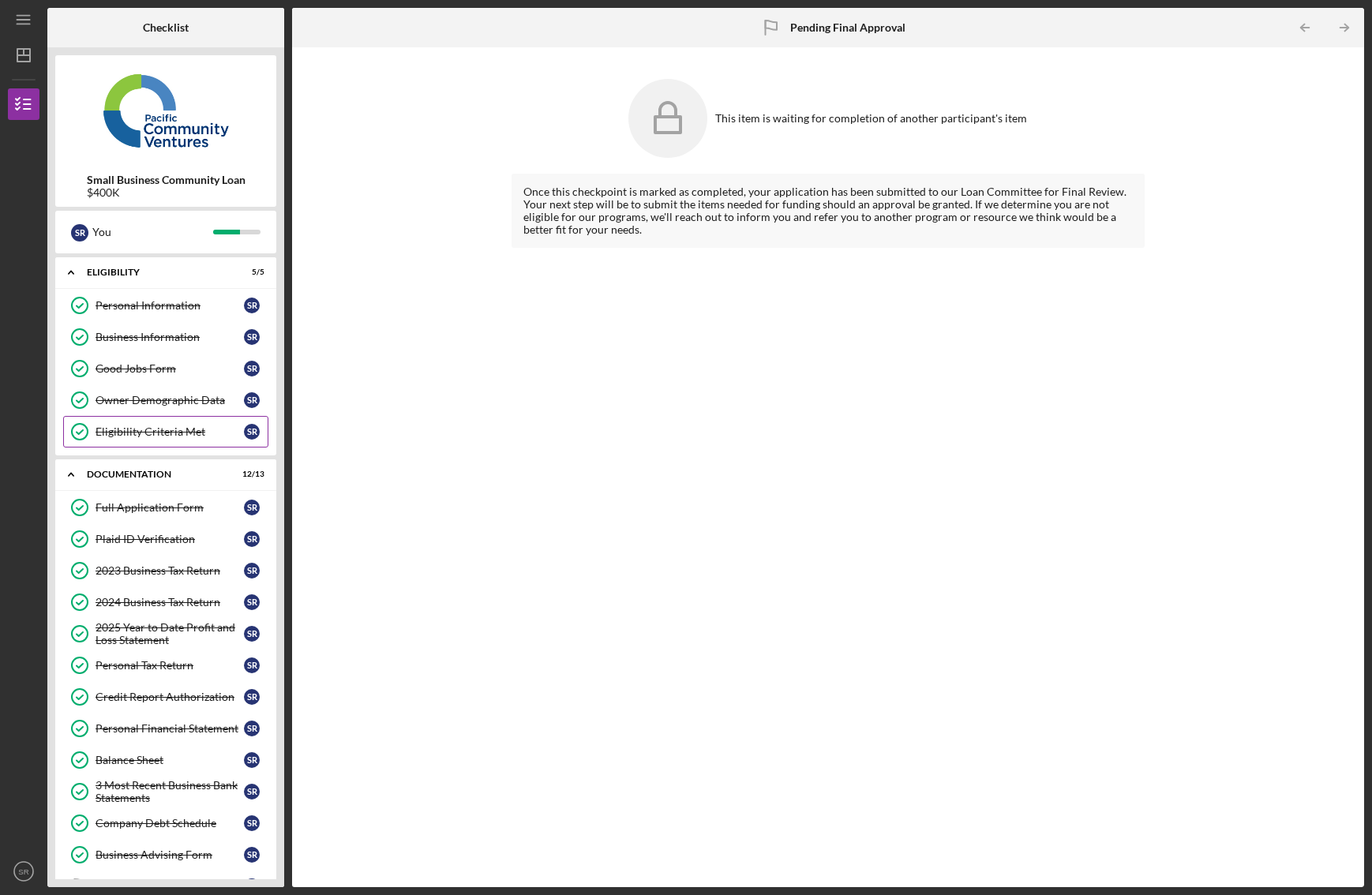
click at [163, 428] on div "Eligibility Criteria Met" at bounding box center [170, 432] width 149 height 13
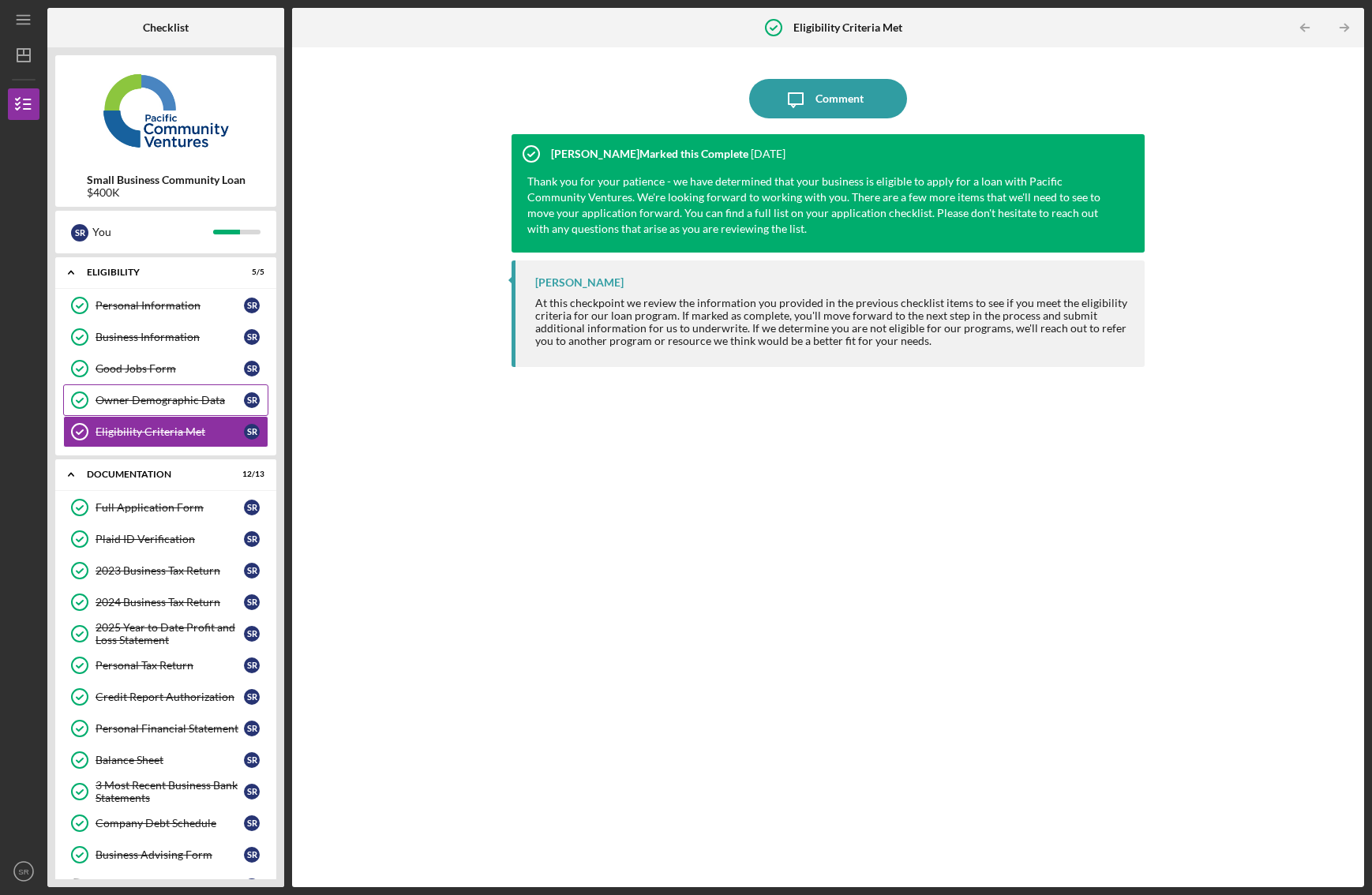
click at [161, 385] on link "Owner Demographic Data Owner Demographic Data S R" at bounding box center [166, 400] width 206 height 32
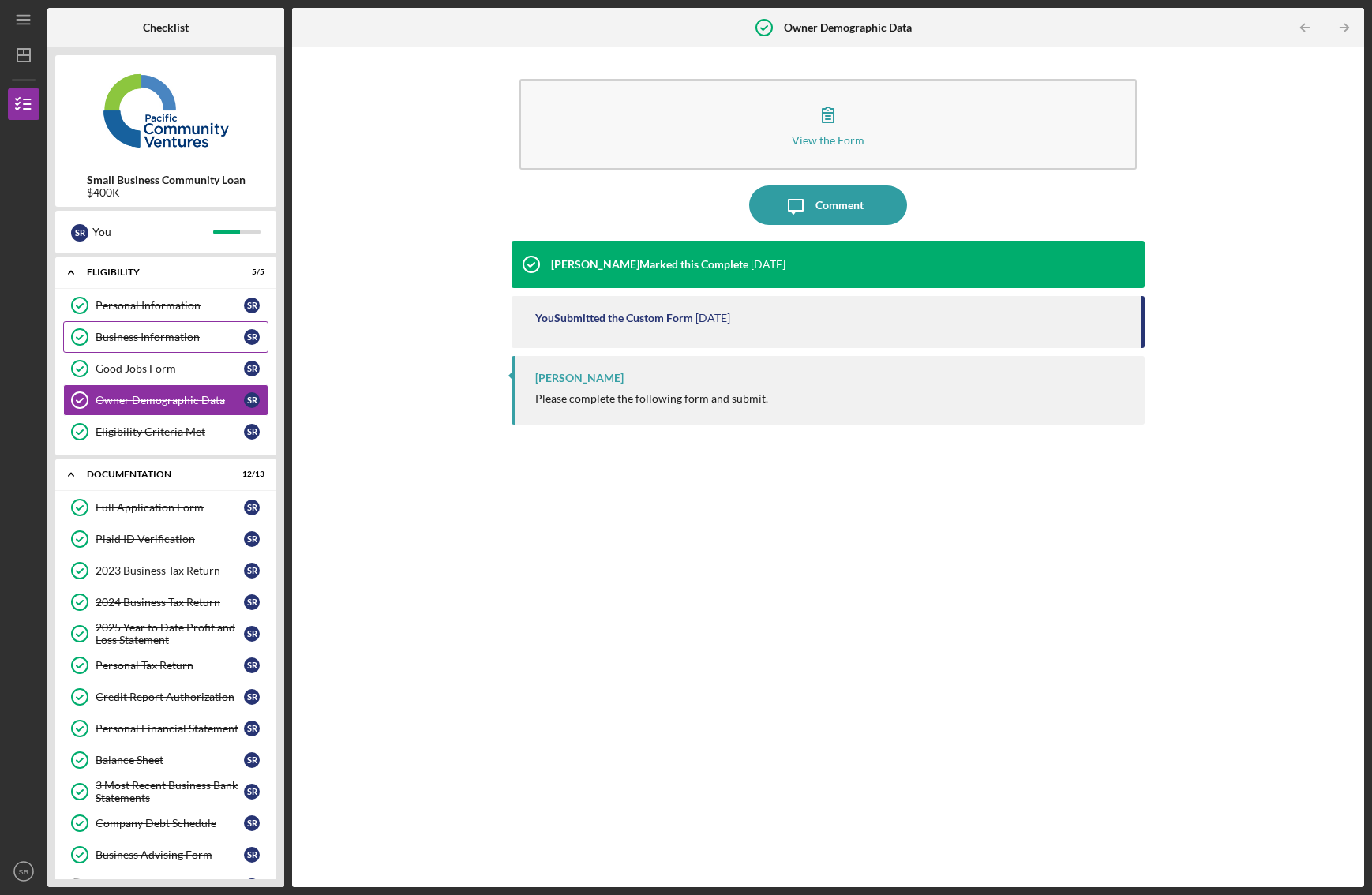
click at [153, 328] on link "Business Information Business Information S R" at bounding box center [166, 337] width 206 height 32
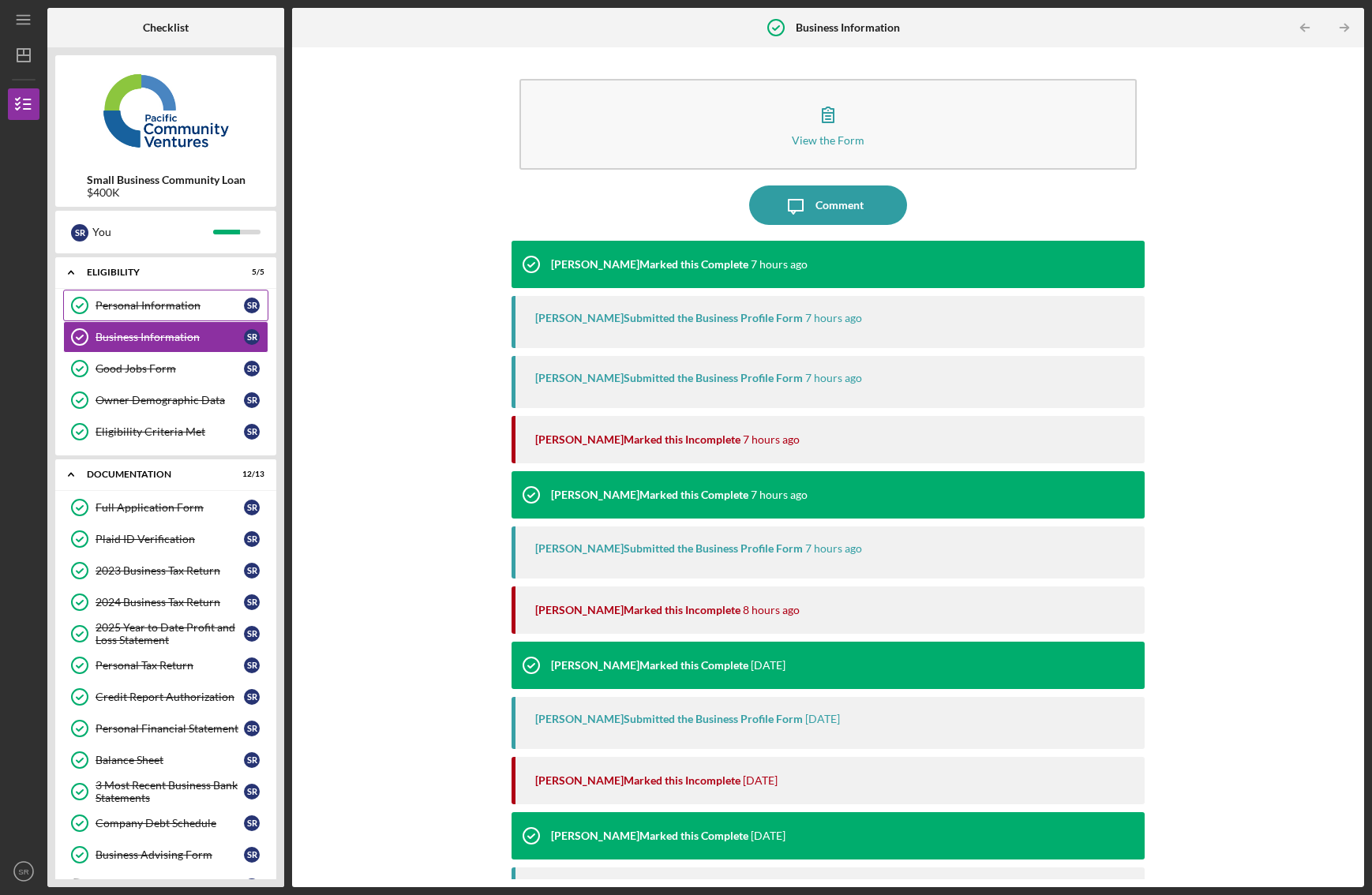
click at [147, 306] on div "Personal Information" at bounding box center [170, 306] width 149 height 13
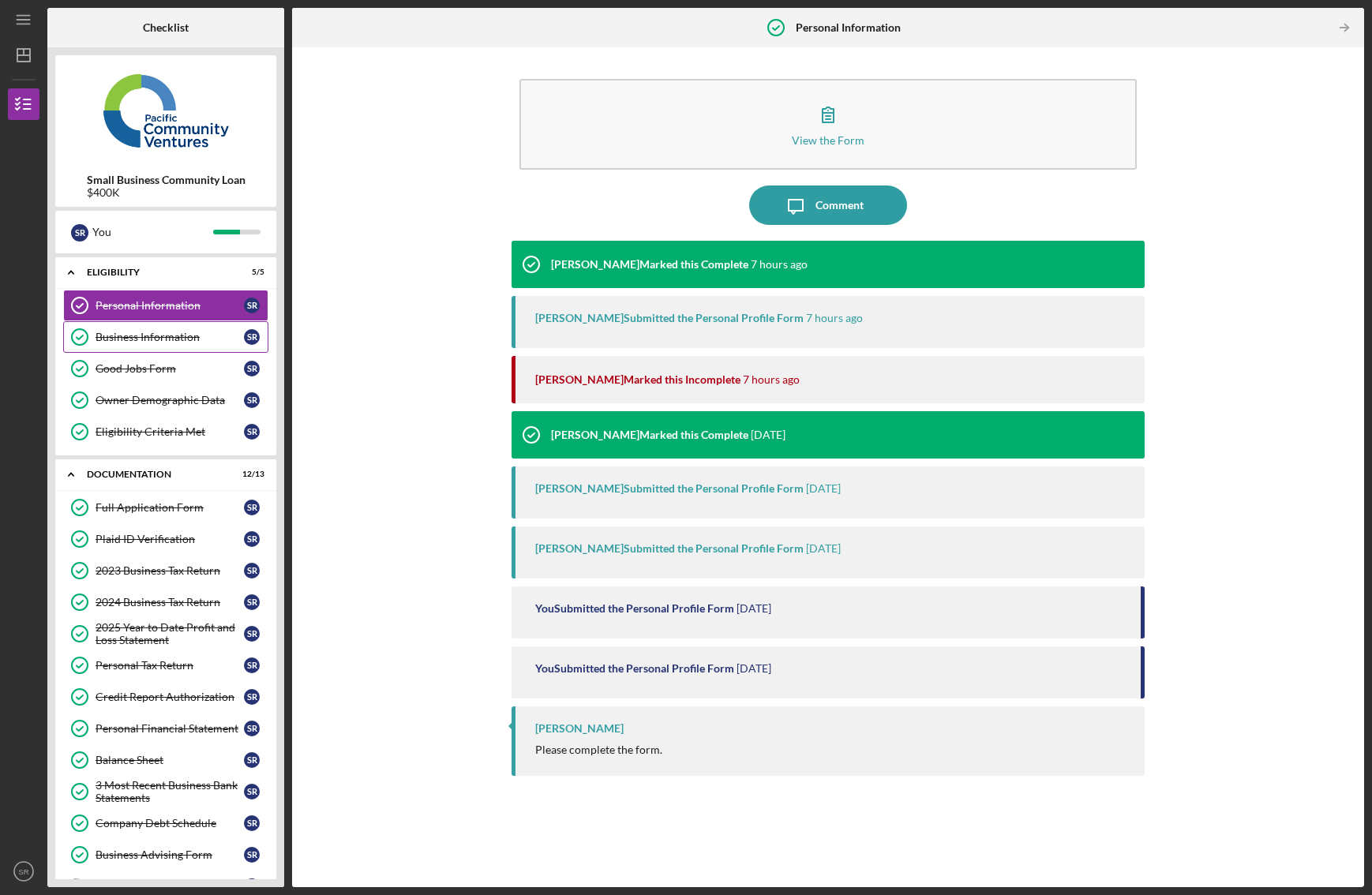
click at [202, 343] on div "Business Information" at bounding box center [170, 337] width 149 height 13
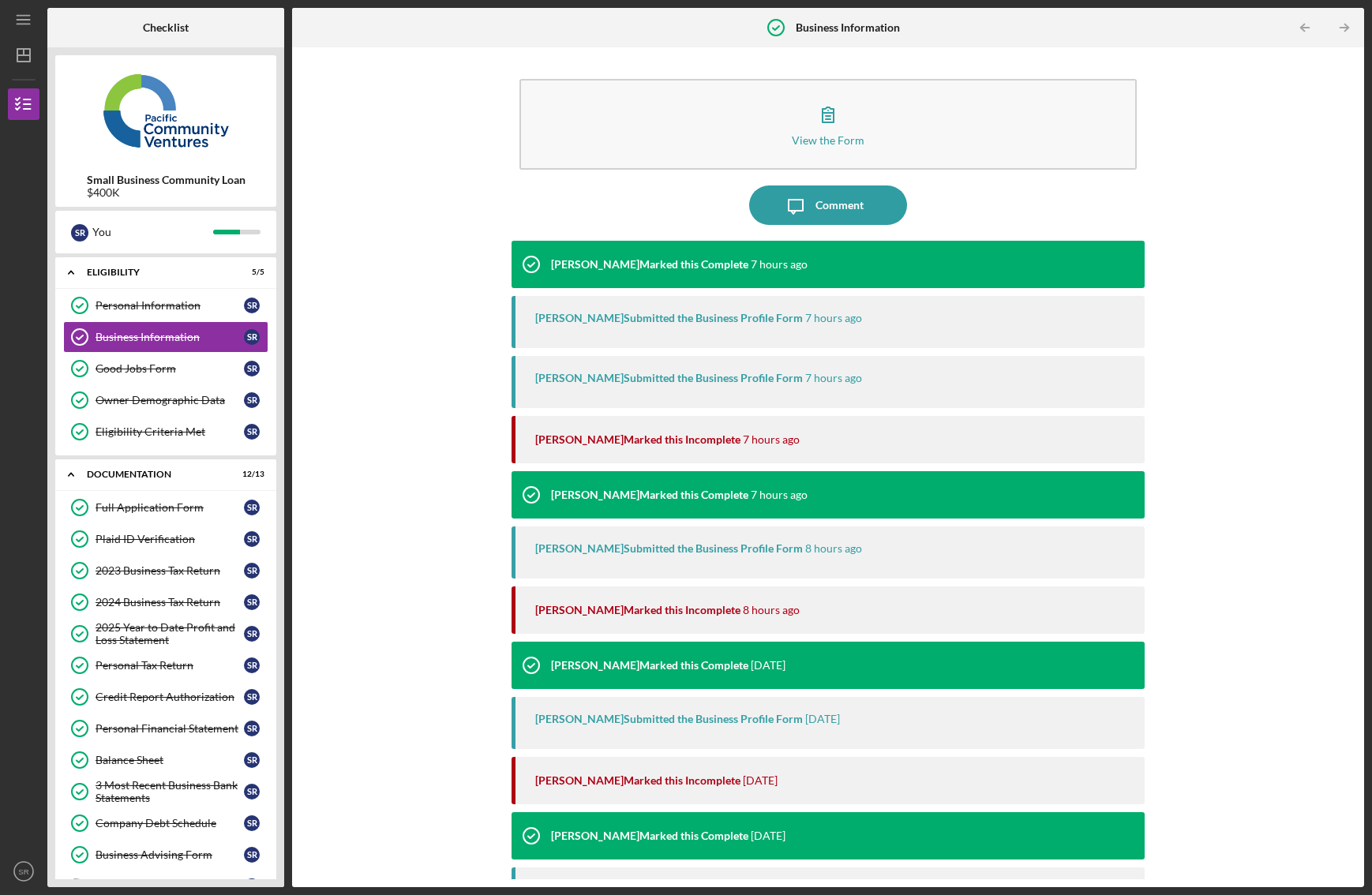
scroll to position [178, 0]
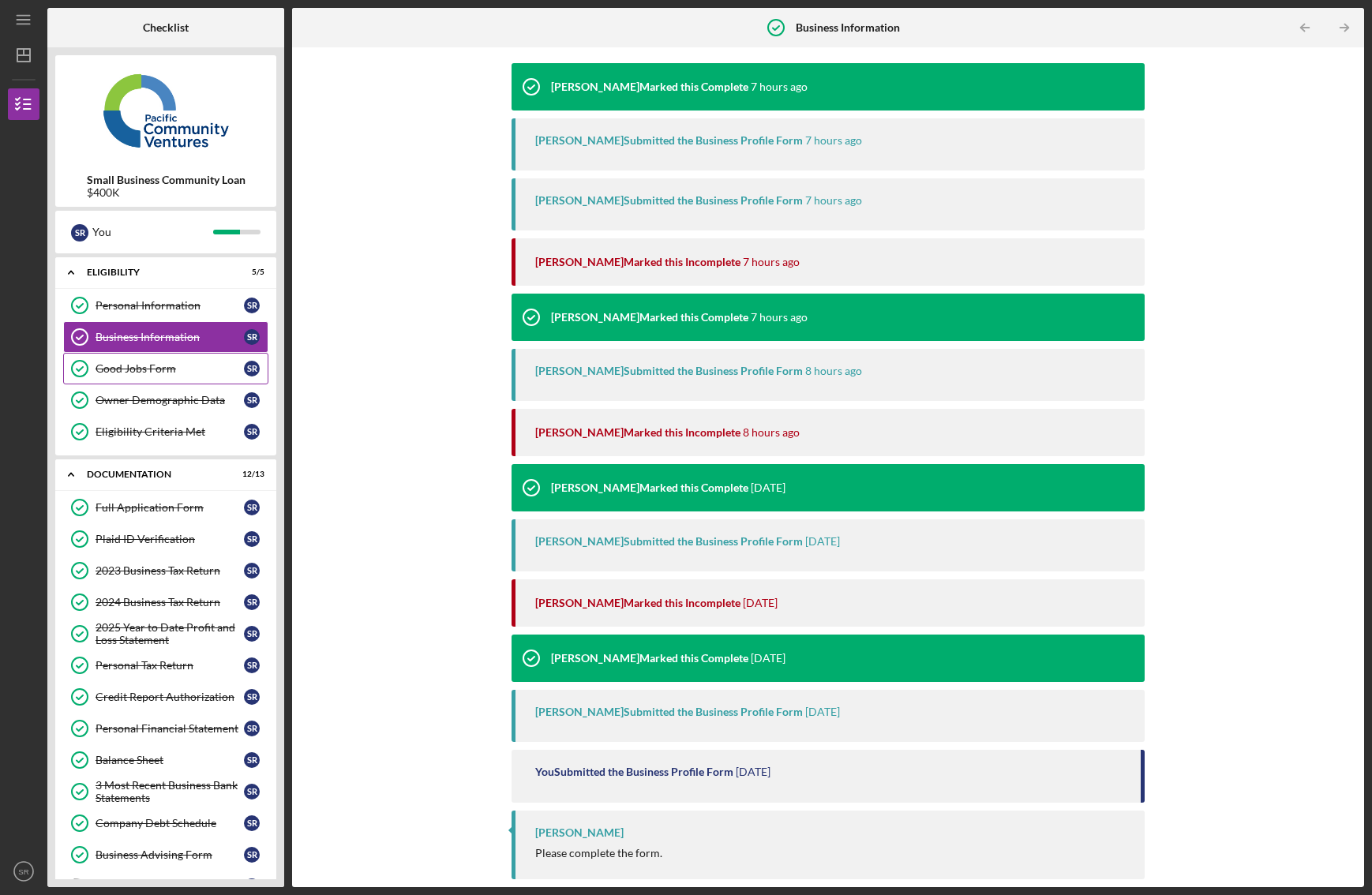
click at [122, 363] on div "Good Jobs Form" at bounding box center [170, 369] width 149 height 13
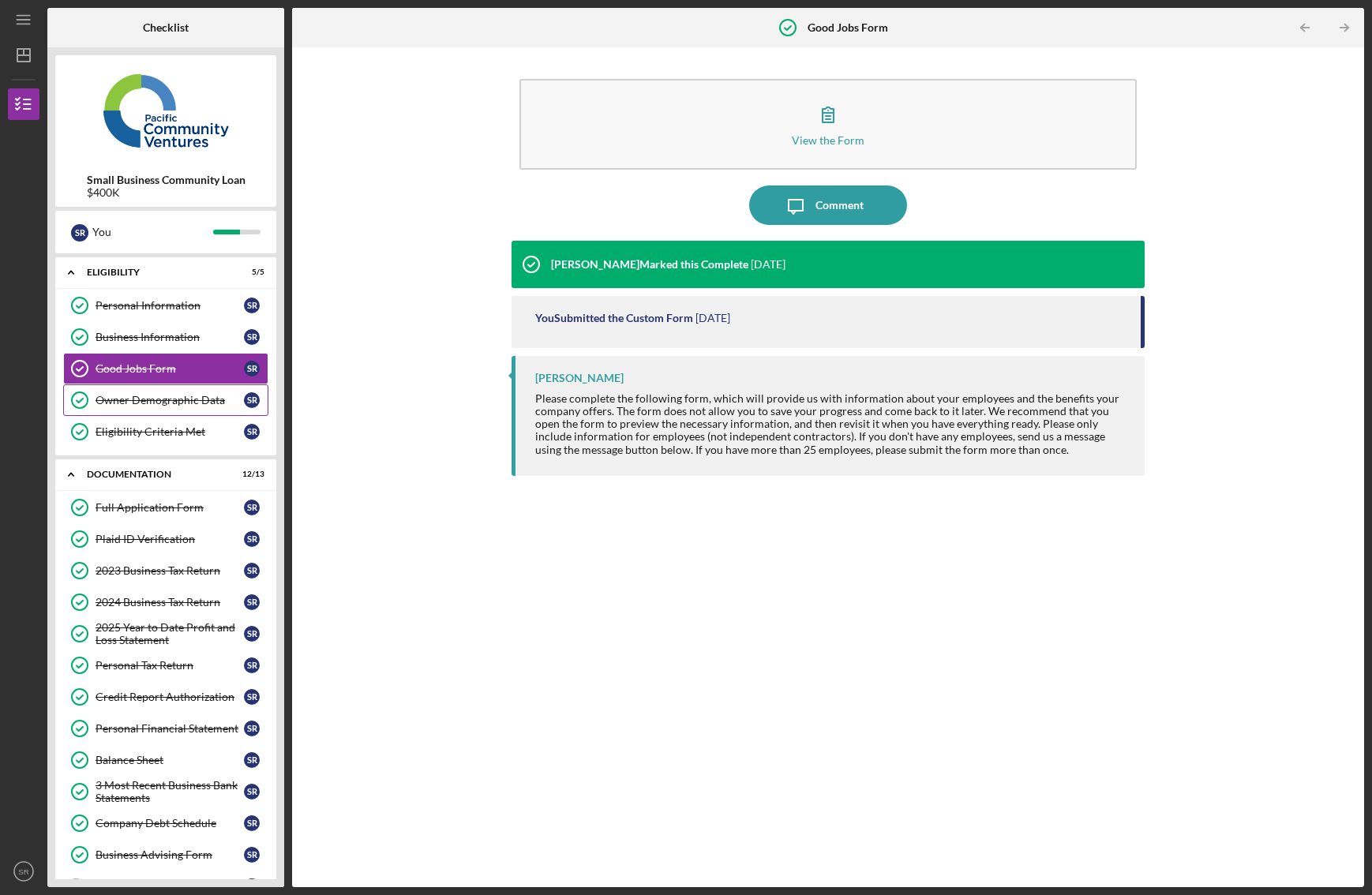
click at [124, 398] on div "Owner Demographic Data" at bounding box center [170, 401] width 149 height 13
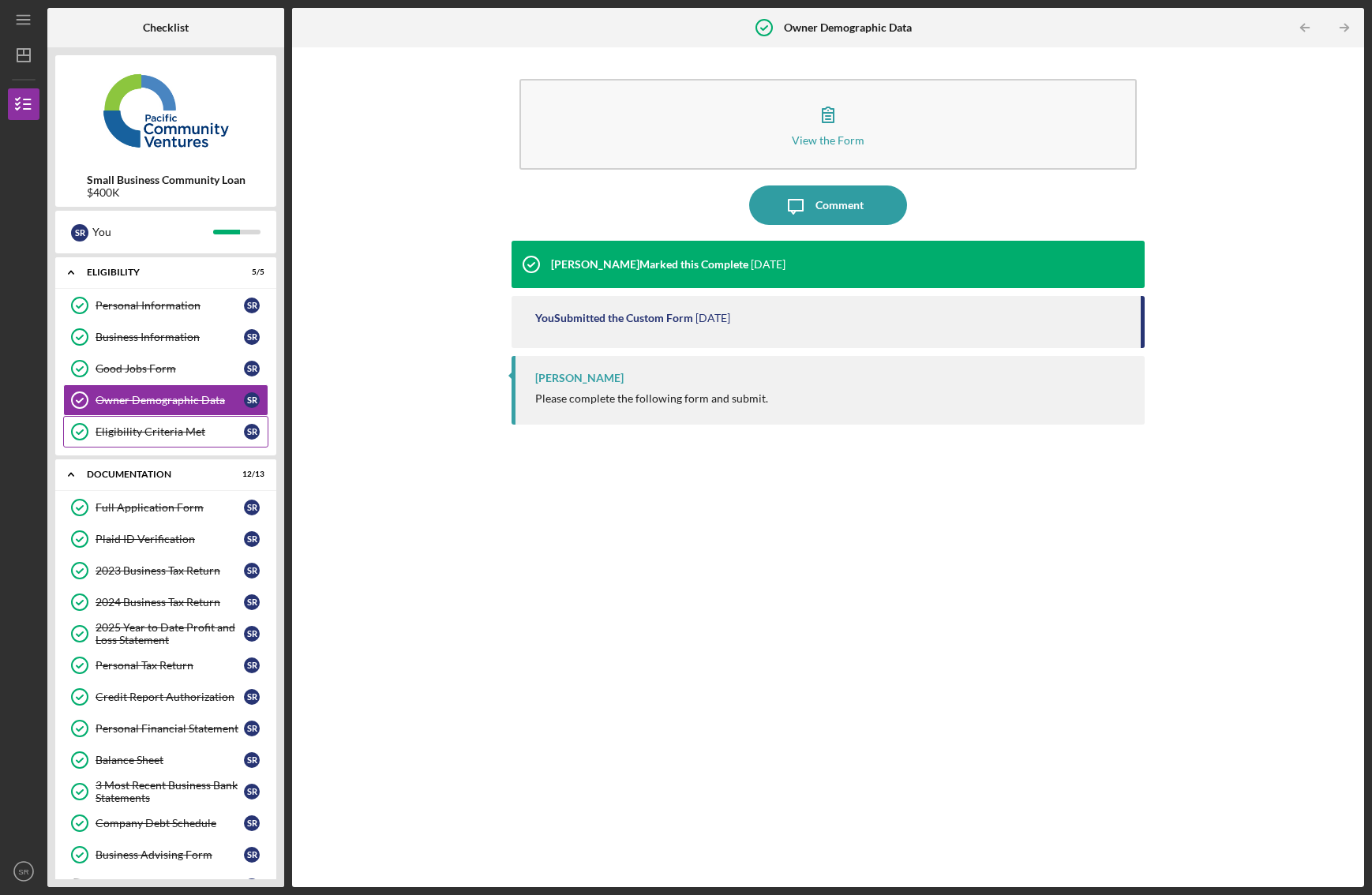
click at [160, 438] on link "Eligibility Criteria Met Eligibility Criteria Met S R" at bounding box center [166, 432] width 206 height 32
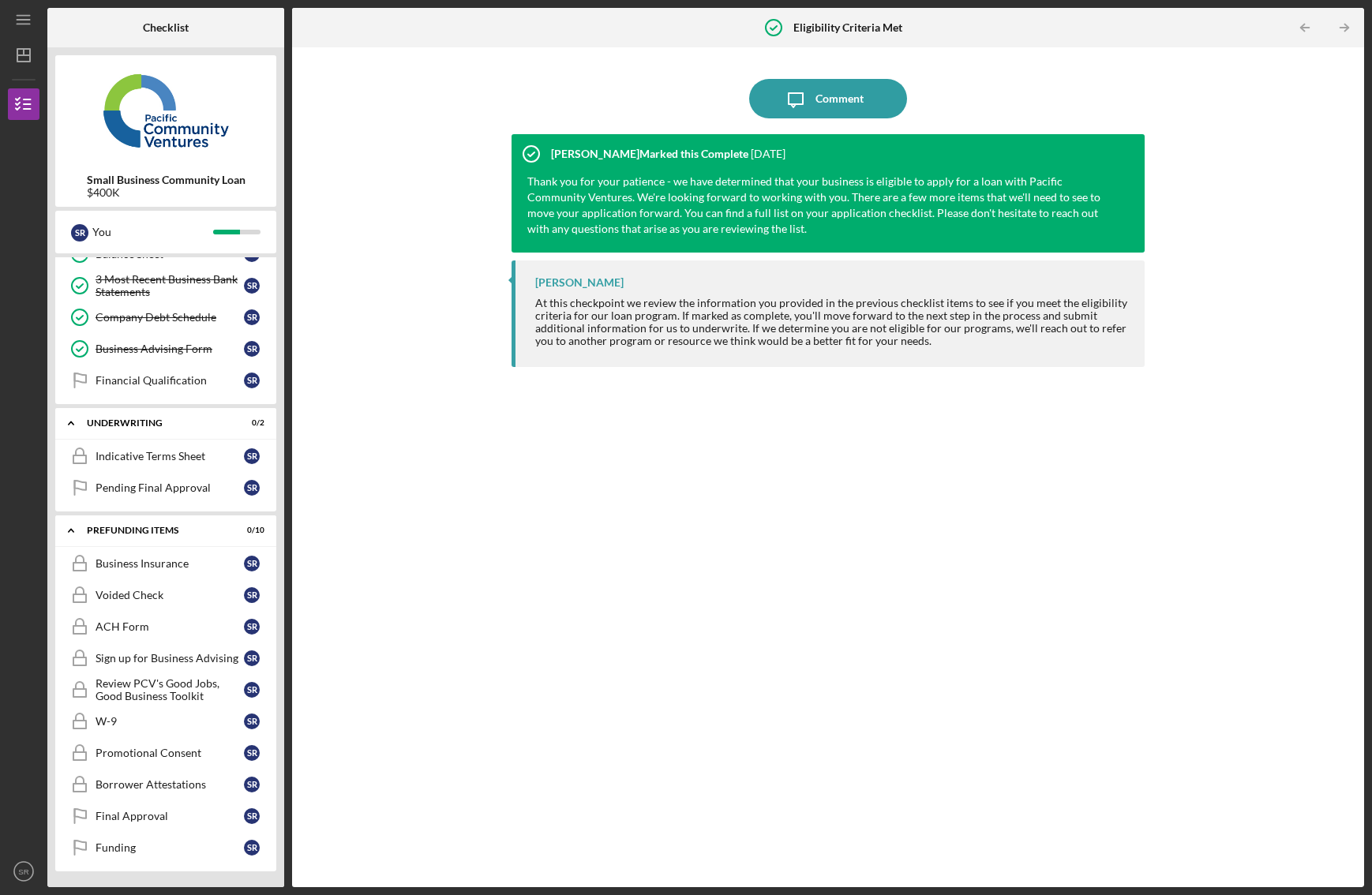
scroll to position [476, 0]
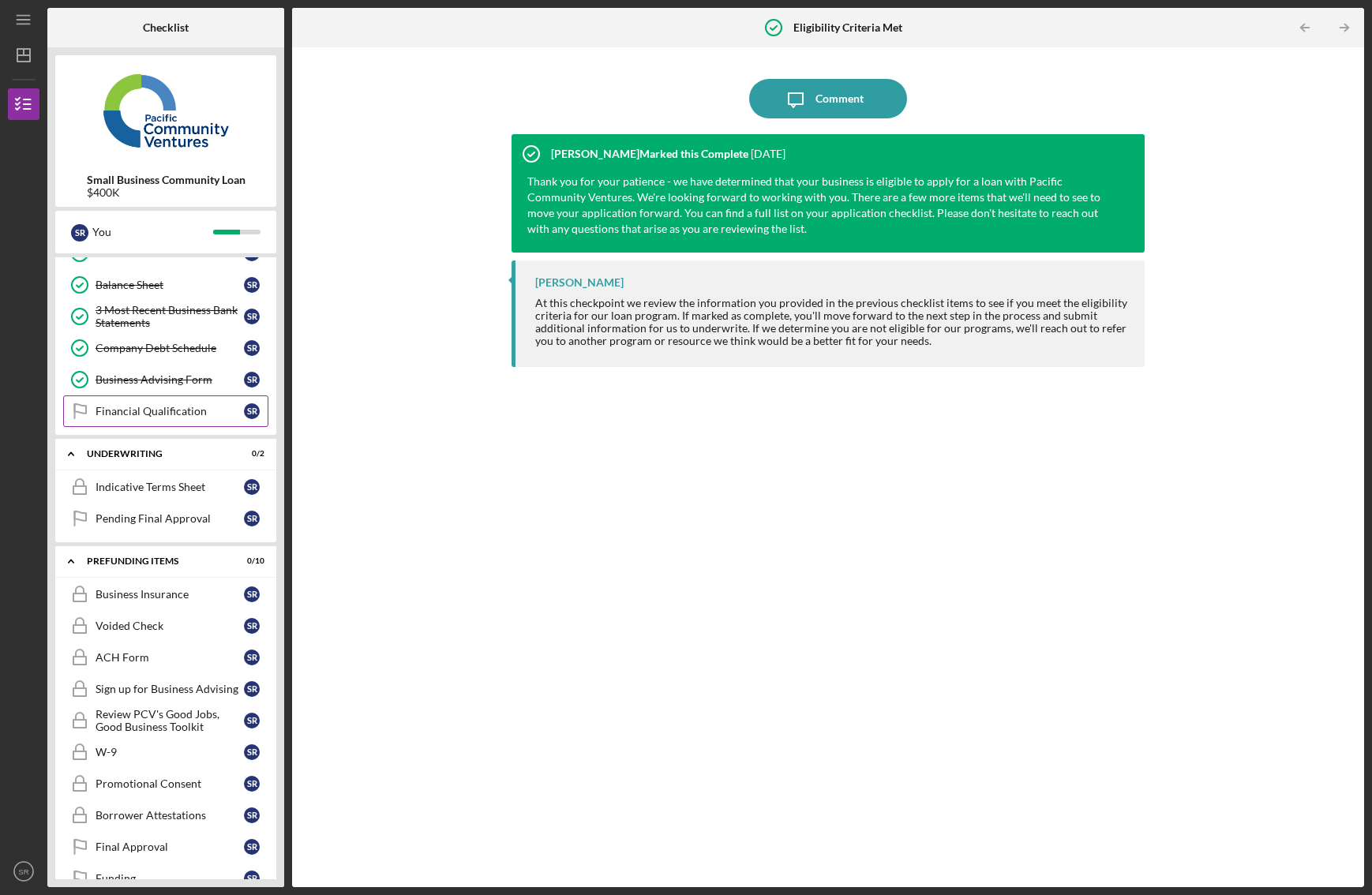
click at [154, 406] on div "Financial Qualification" at bounding box center [170, 411] width 149 height 13
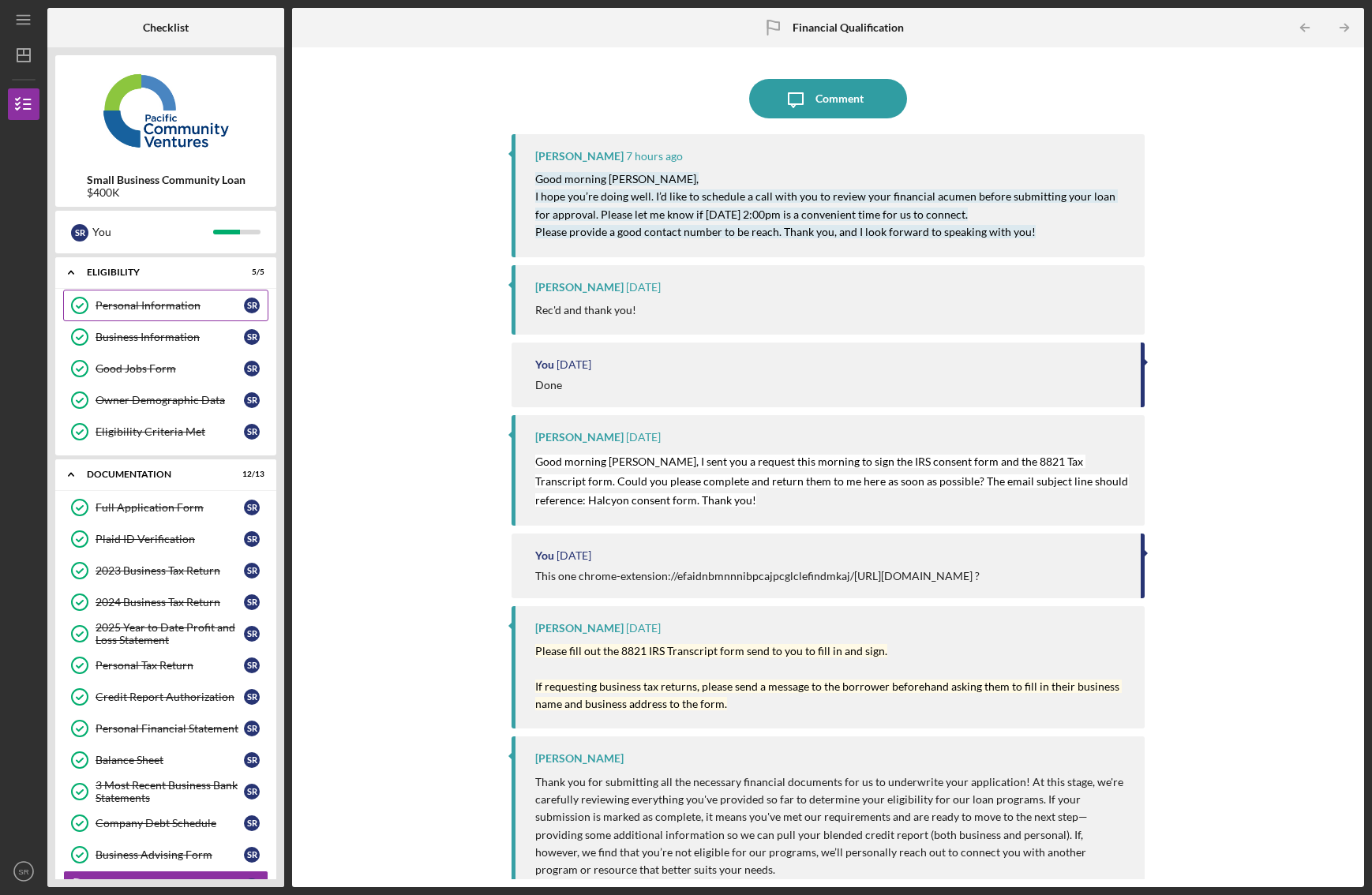
click at [158, 297] on link "Personal Information Personal Information S R" at bounding box center [166, 305] width 206 height 32
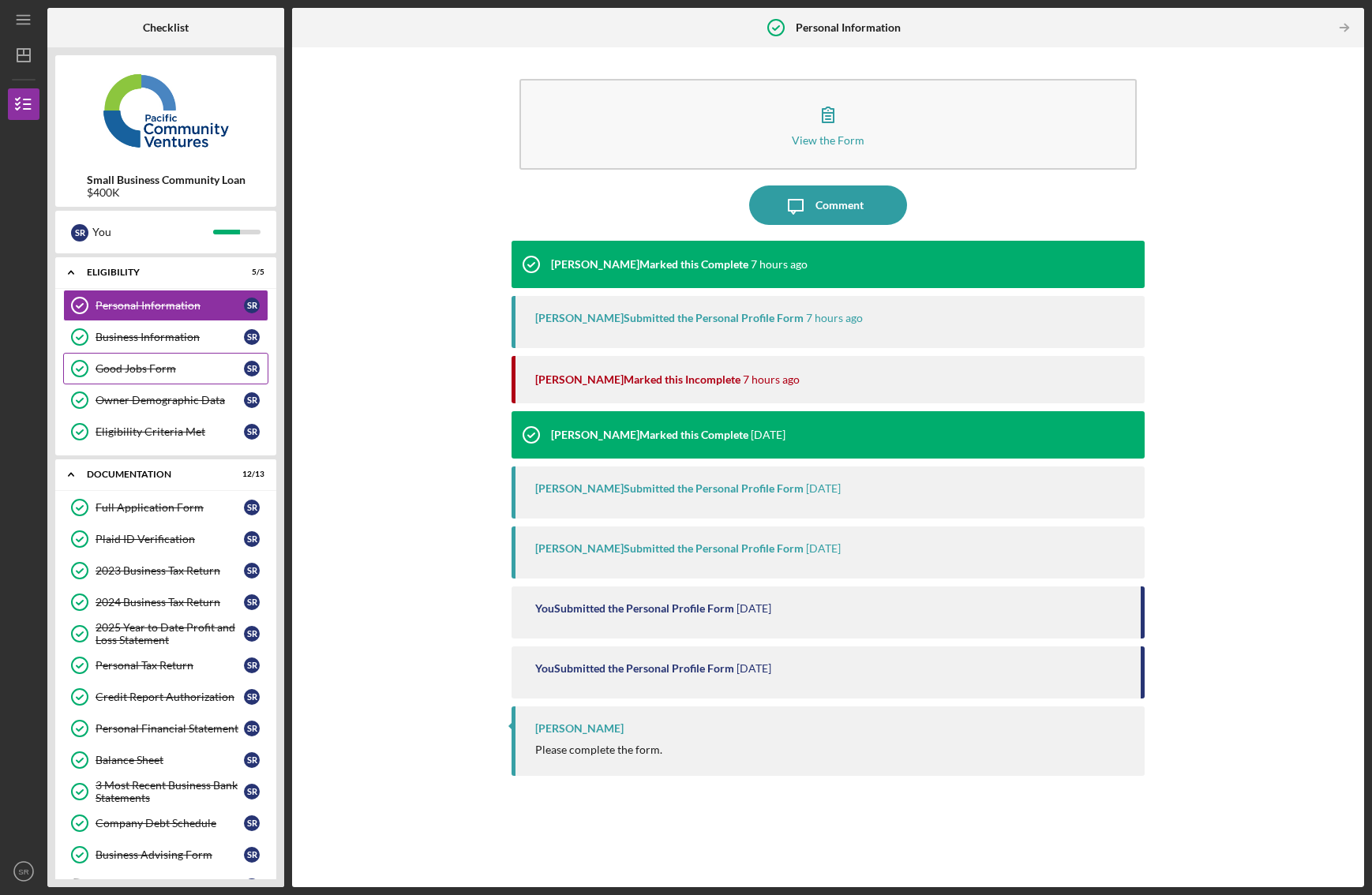
click at [128, 373] on div "Good Jobs Form" at bounding box center [170, 369] width 149 height 13
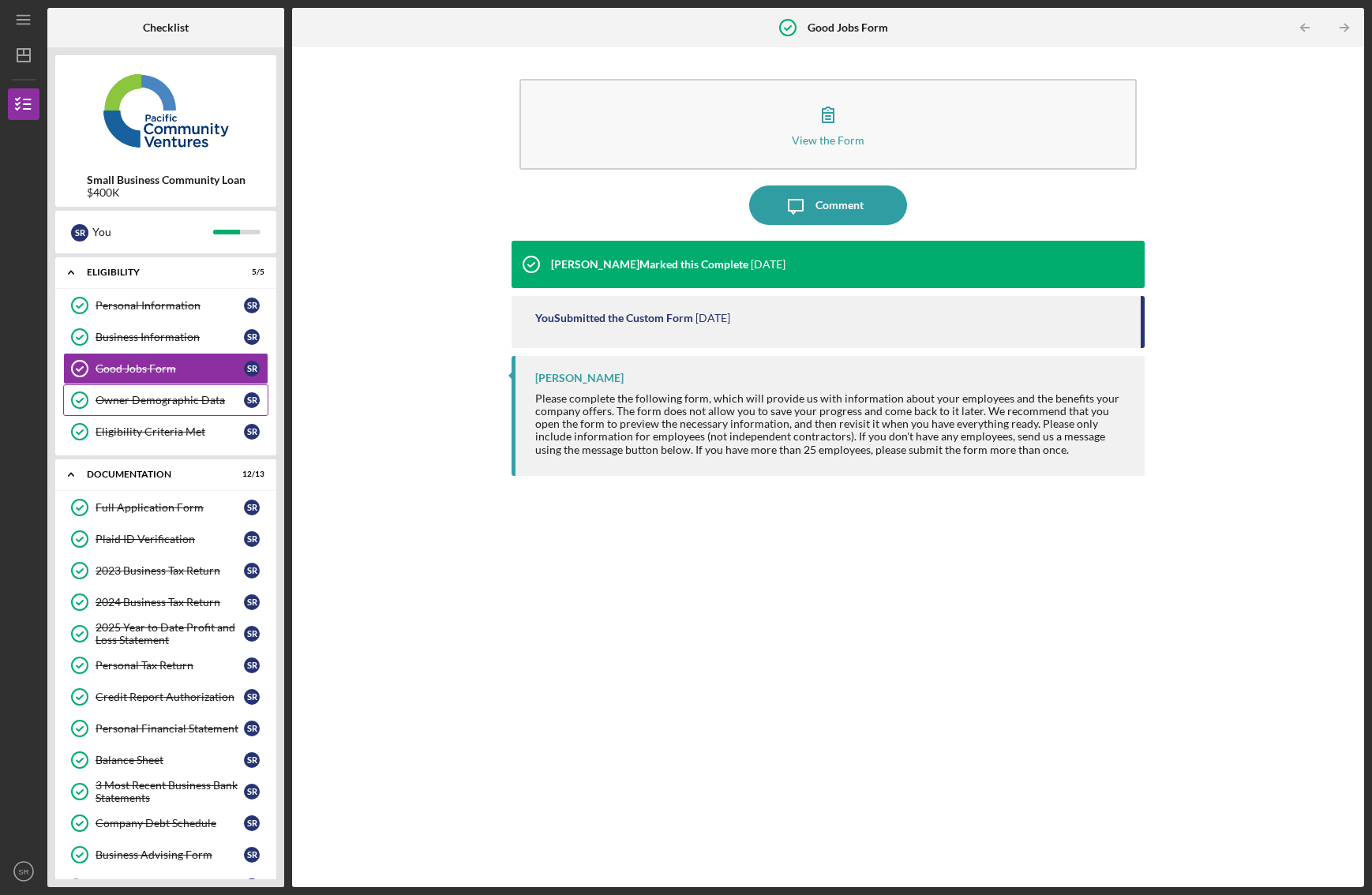
click at [129, 406] on div "Owner Demographic Data" at bounding box center [170, 401] width 149 height 13
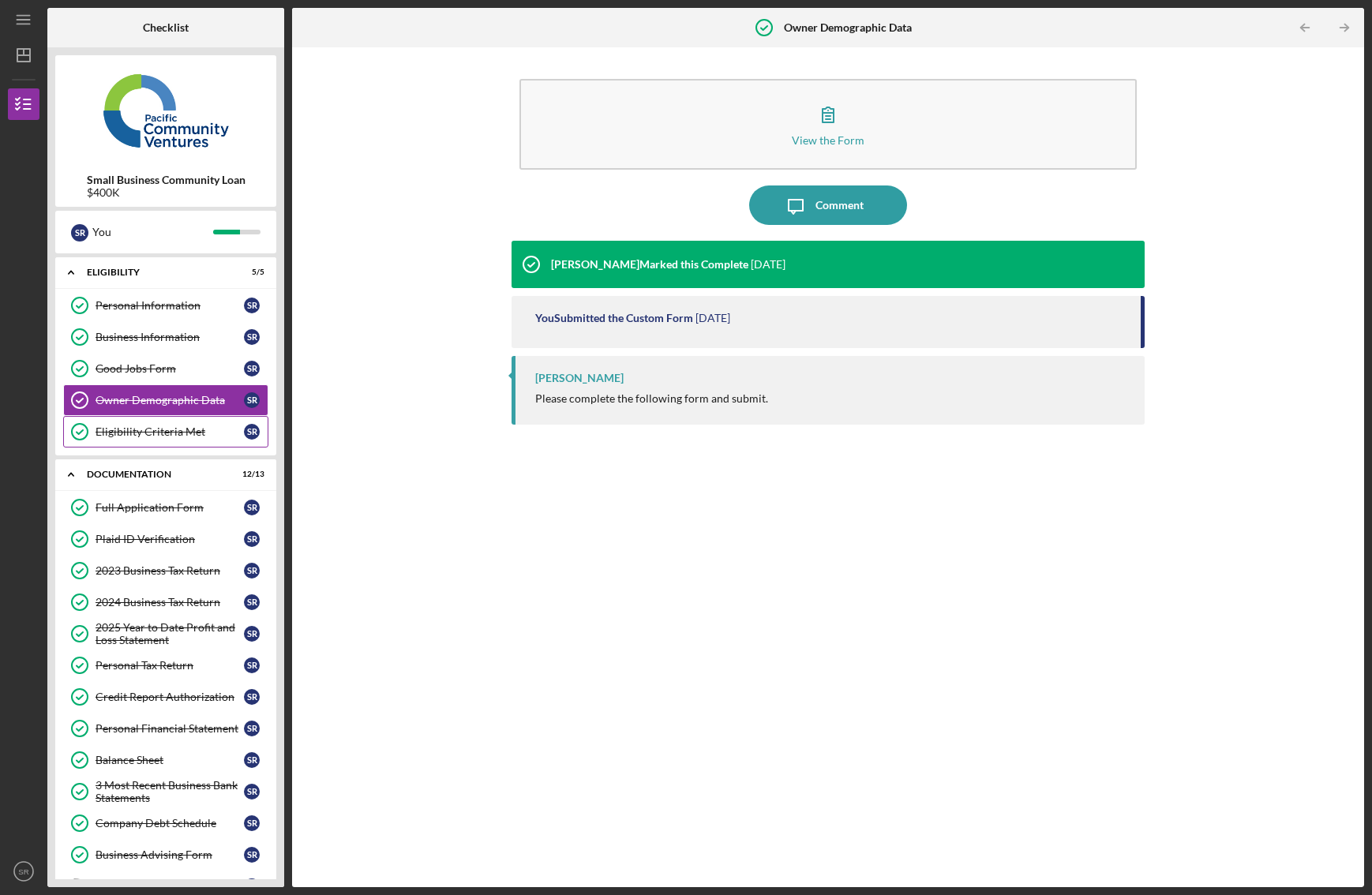
click at [133, 429] on div "Eligibility Criteria Met" at bounding box center [170, 432] width 149 height 13
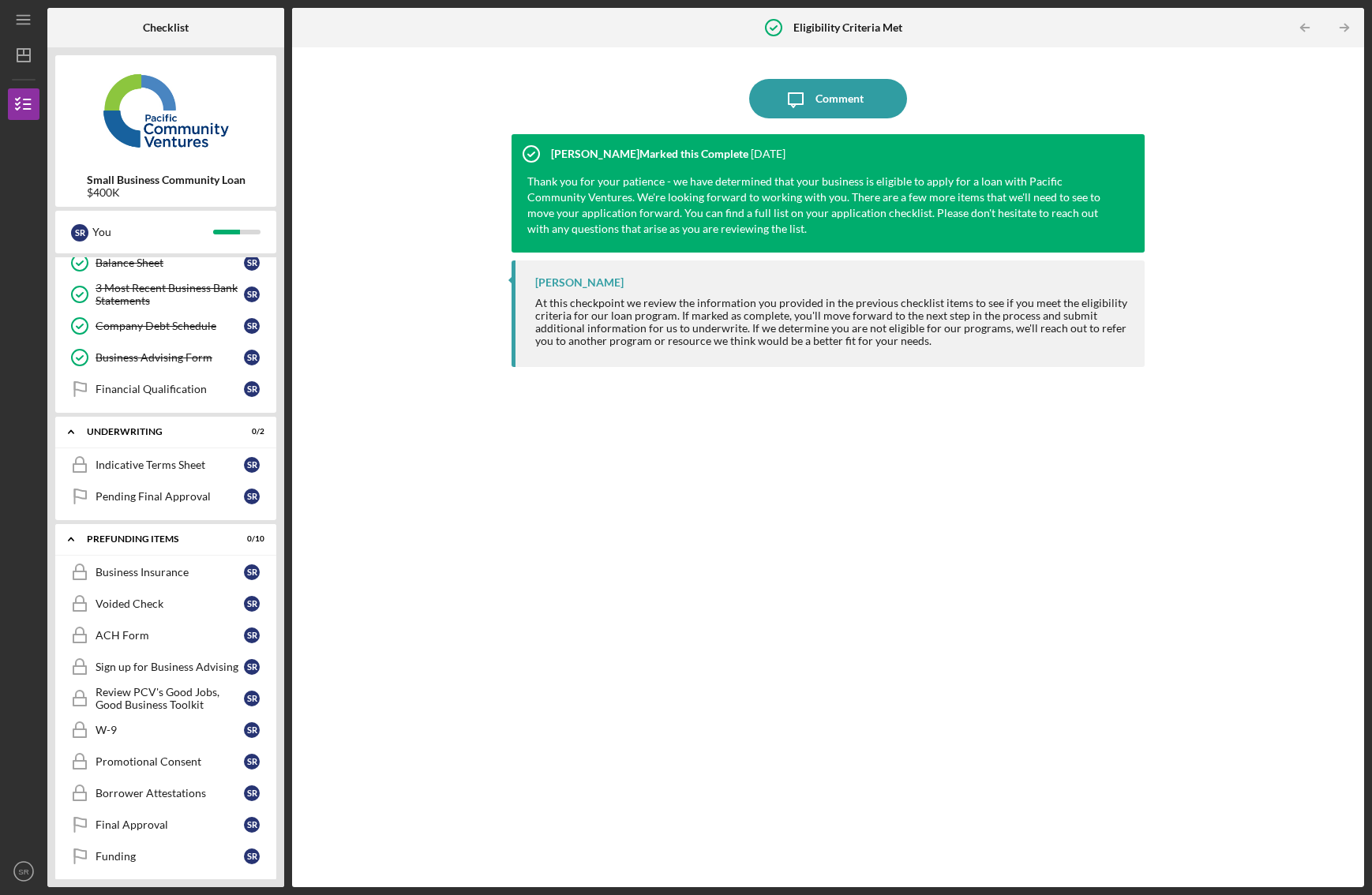
scroll to position [506, 0]
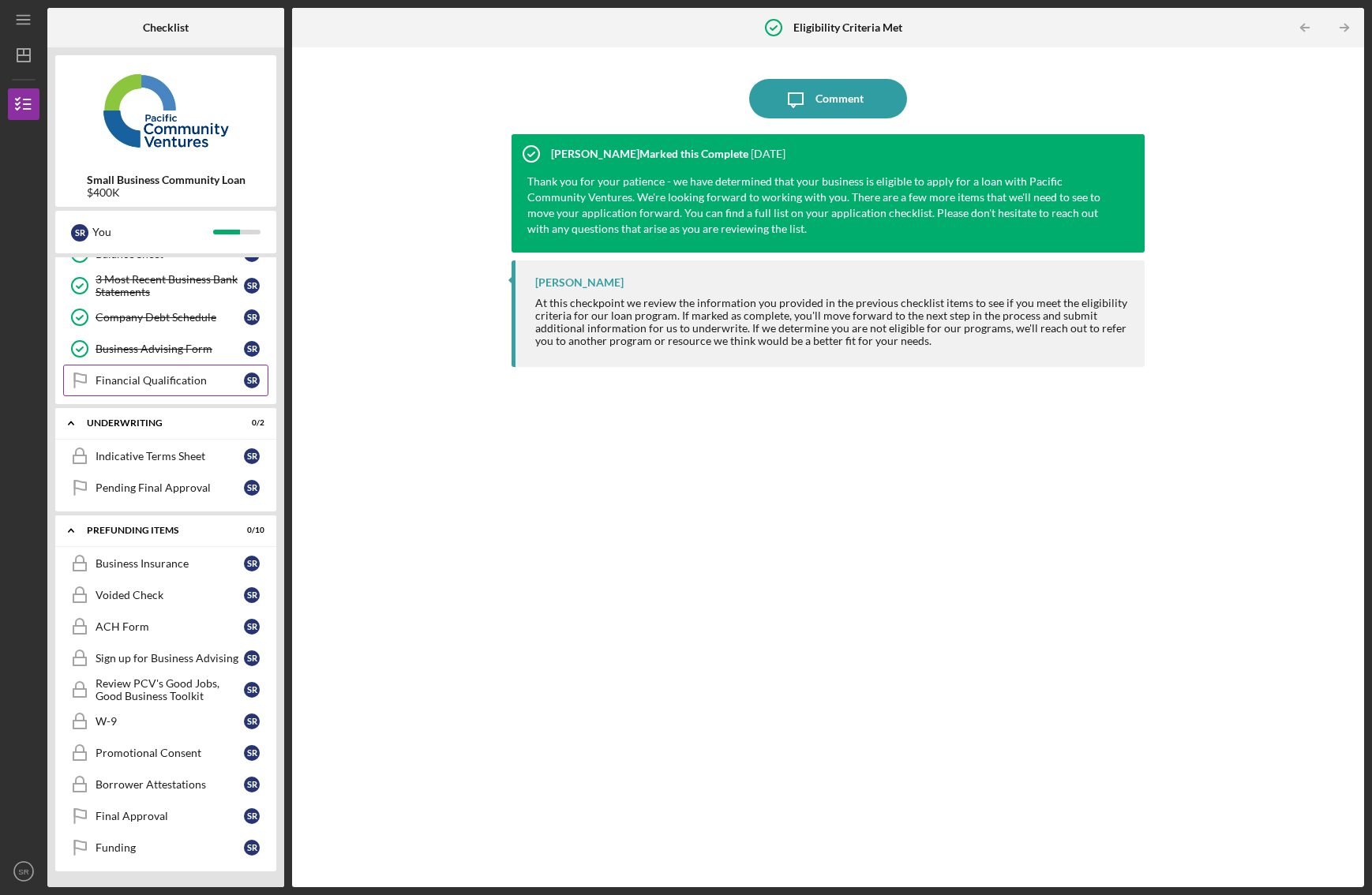
click at [144, 376] on div "Financial Qualification" at bounding box center [170, 380] width 149 height 13
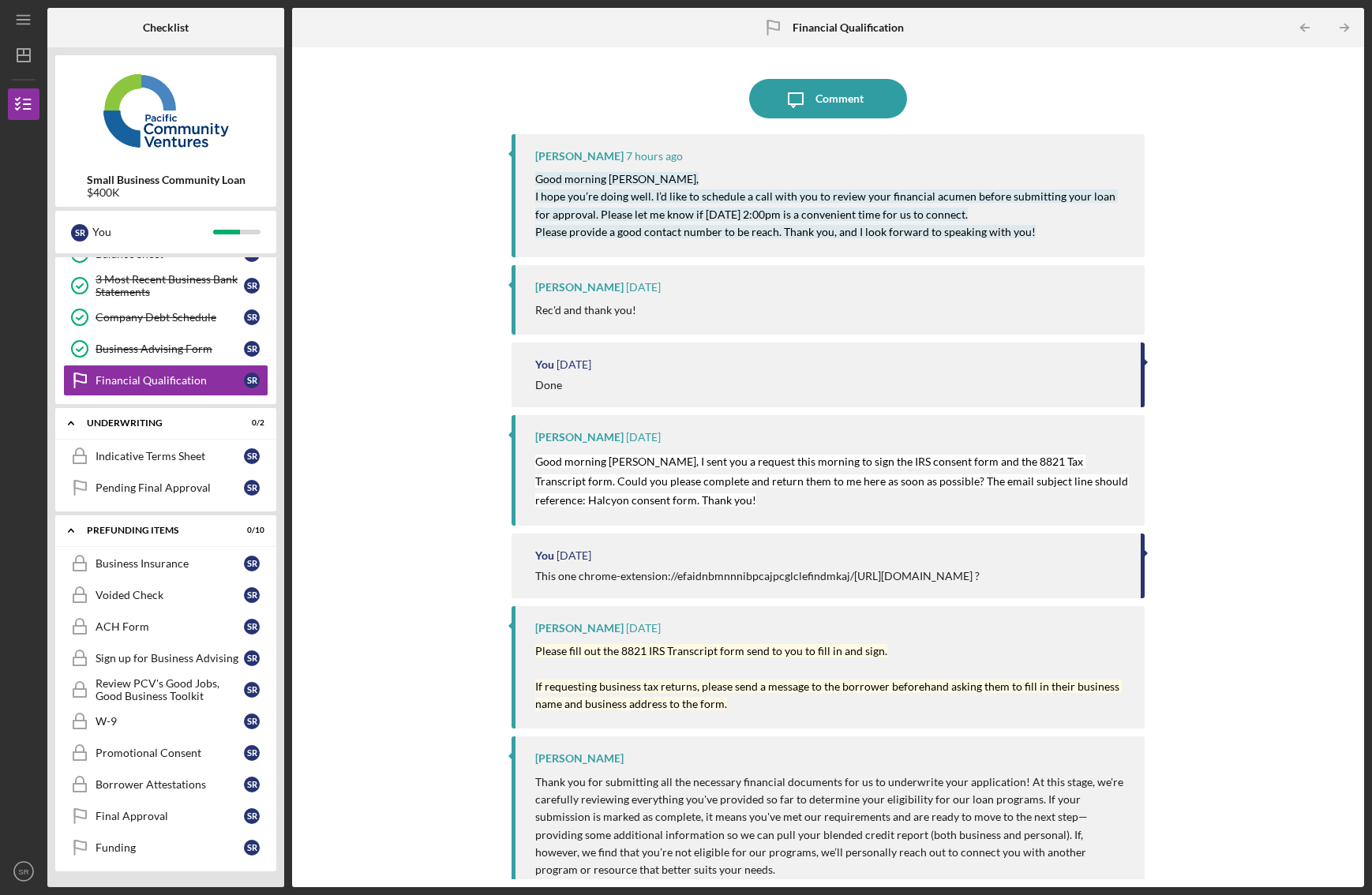
click at [732, 215] on mark "Good morning [PERSON_NAME], I hope you’re doing well. I’d like to schedule a ca…" at bounding box center [826, 206] width 583 height 67
drag, startPoint x: 683, startPoint y: 211, endPoint x: 792, endPoint y: 219, distance: 109.3
click at [792, 219] on mark "Good morning [PERSON_NAME], I hope you’re doing well. I’d like to schedule a ca…" at bounding box center [826, 206] width 583 height 67
copy mark "[DATE] 2:00pm"
click at [786, 95] on icon "Icon/Message" at bounding box center [796, 98] width 40 height 40
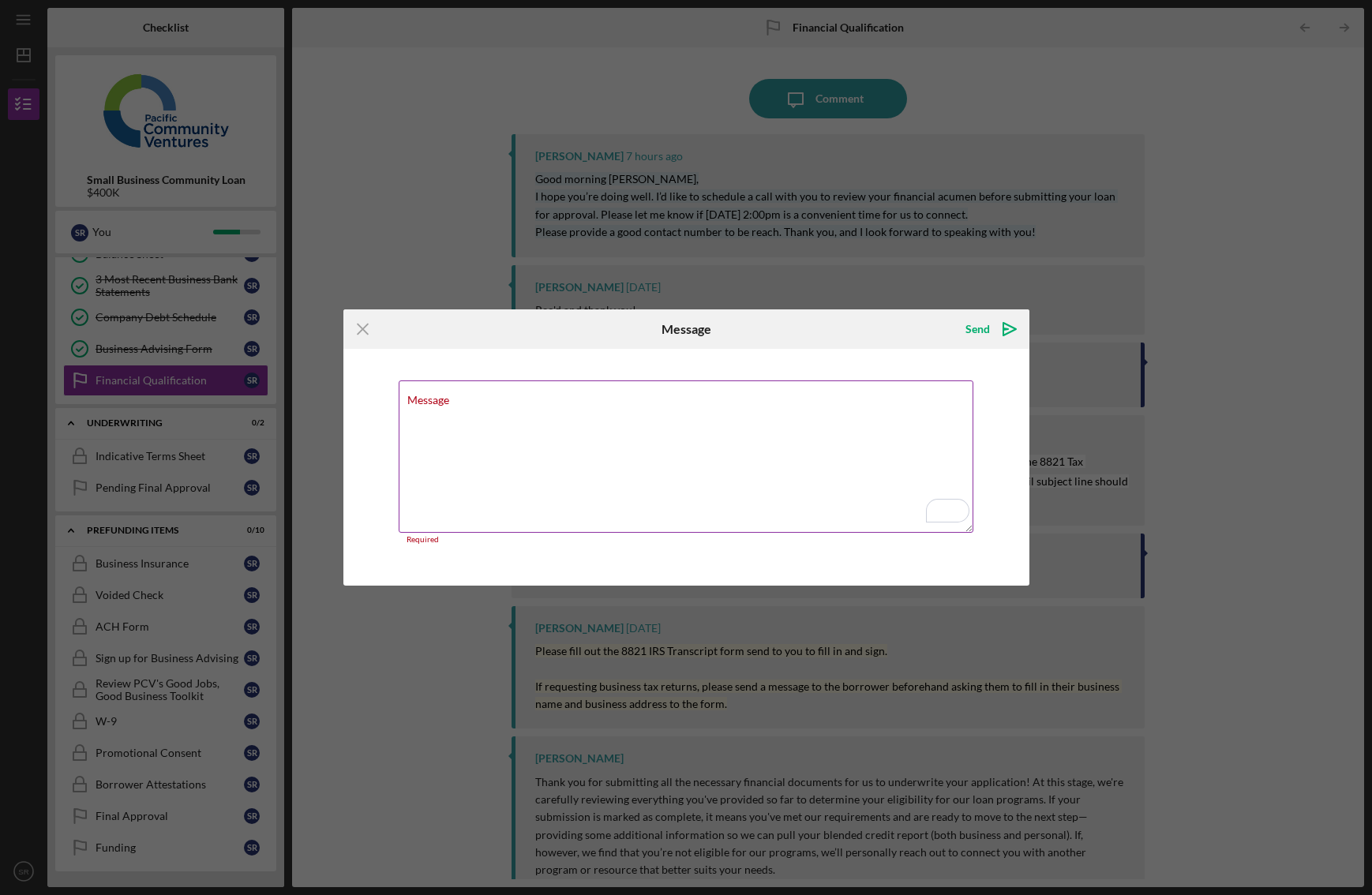
click at [468, 420] on textarea "Message" at bounding box center [685, 456] width 575 height 152
paste textarea "[DATE] 2:00pm"
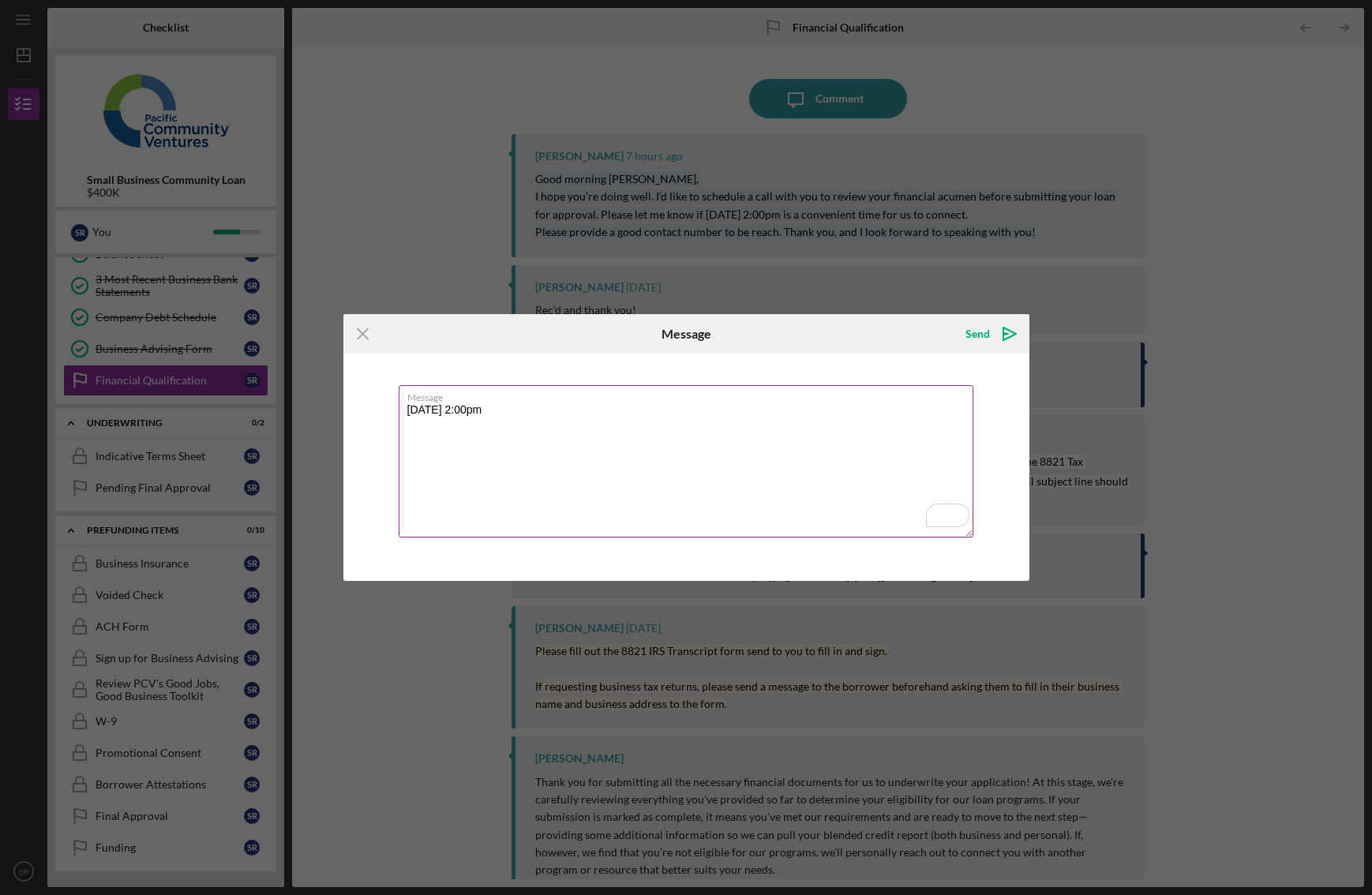
click at [411, 411] on textarea "[DATE] 2:00pm" at bounding box center [685, 461] width 575 height 152
click at [582, 409] on textarea "Hi yes, [DATE] 2:00pm" at bounding box center [685, 461] width 575 height 152
click at [418, 408] on textarea "Hi yes, [DATE] 2:00pm works for me" at bounding box center [685, 461] width 575 height 152
click at [779, 414] on textarea "Hi [PERSON_NAME], yes, [DATE] 2:00pm works for me" at bounding box center [685, 461] width 575 height 152
type textarea "Hi [PERSON_NAME], yes, [DATE] 2:00pm works for me, I will add it to my calendar"
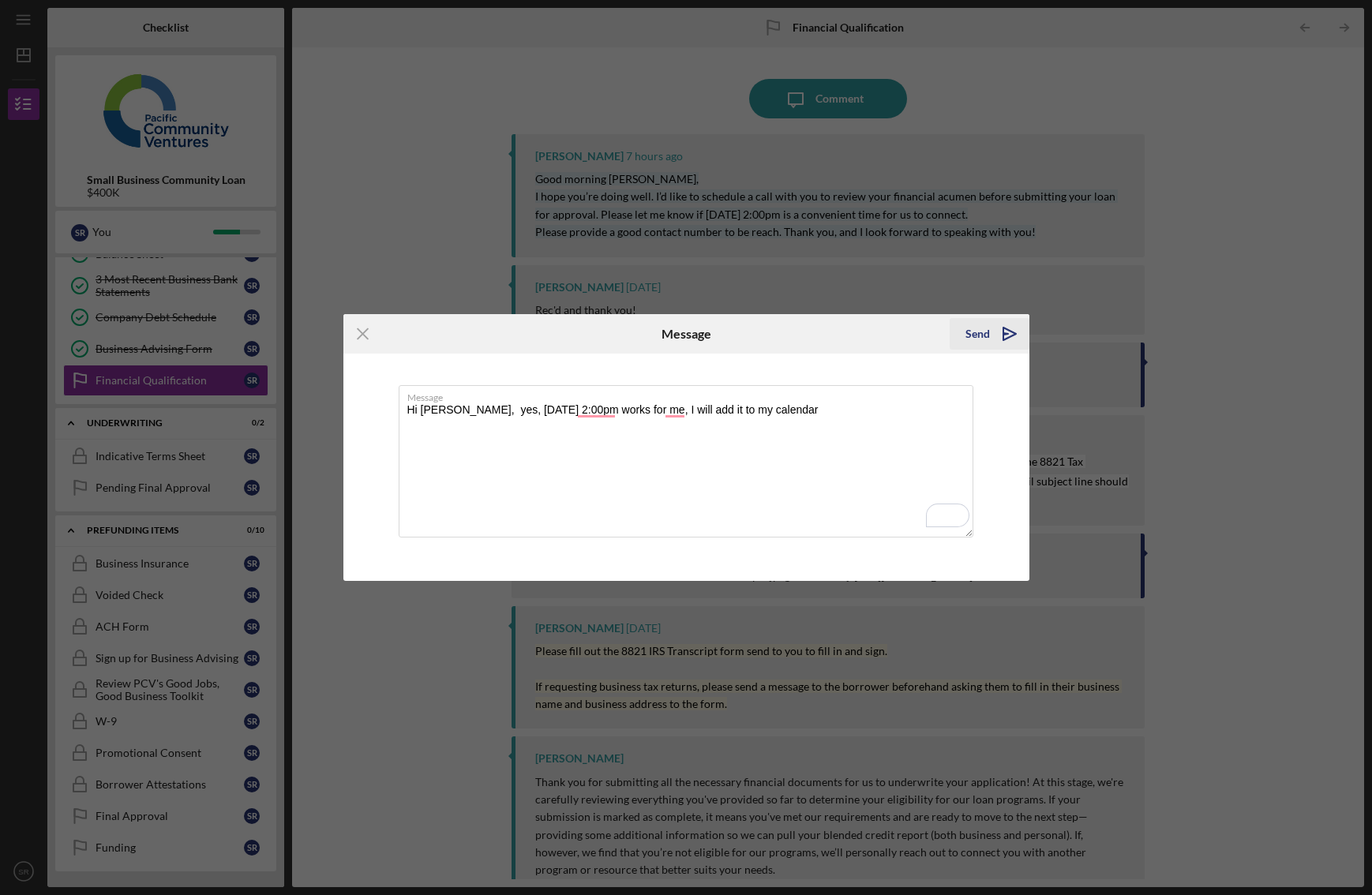
click at [1001, 335] on icon "Icon/icon-invite-send" at bounding box center [1009, 334] width 40 height 40
